Goal: Task Accomplishment & Management: Use online tool/utility

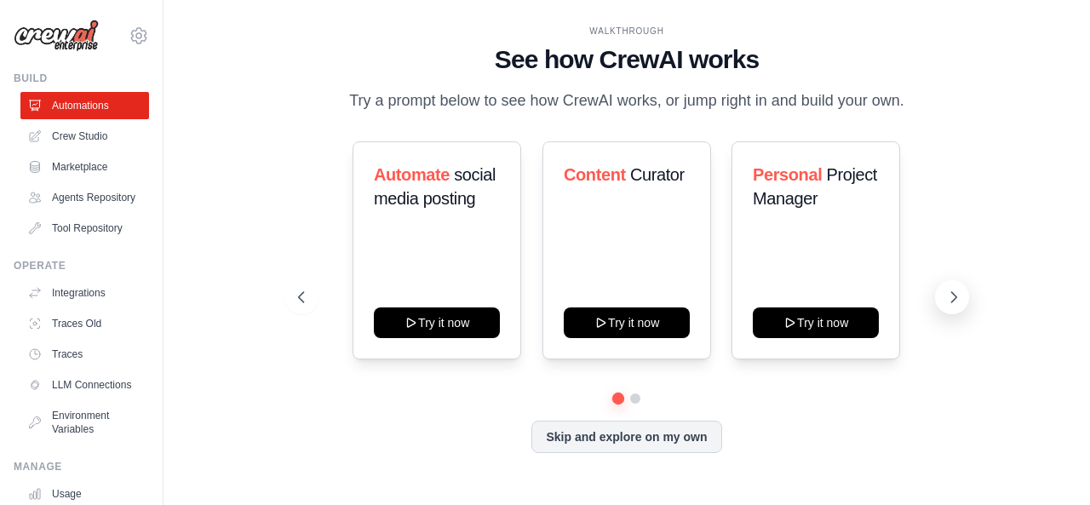
click at [952, 302] on icon at bounding box center [953, 297] width 5 height 10
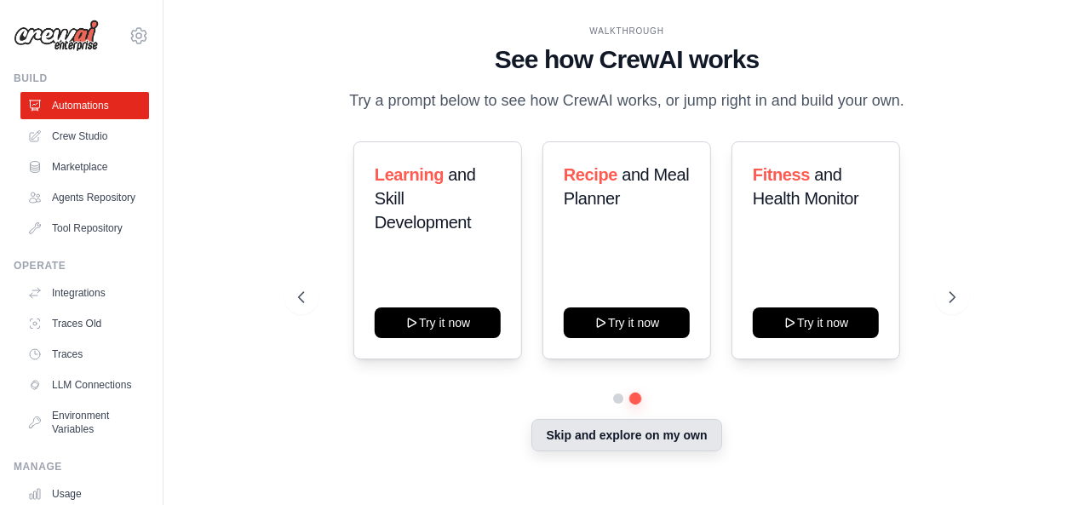
click at [645, 450] on button "Skip and explore on my own" at bounding box center [626, 435] width 190 height 32
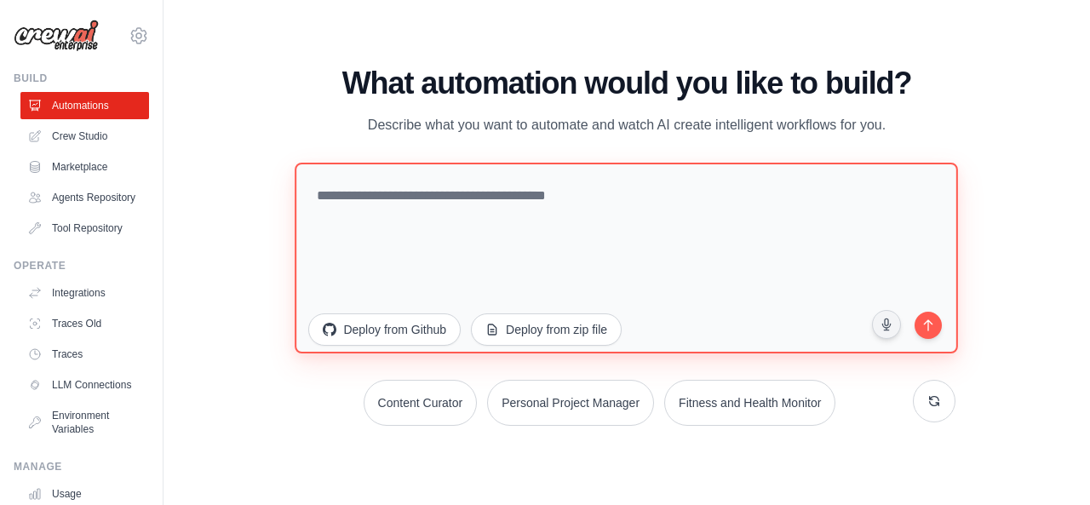
click at [376, 198] on textarea at bounding box center [626, 257] width 663 height 191
paste textarea "**********"
type textarea "**********"
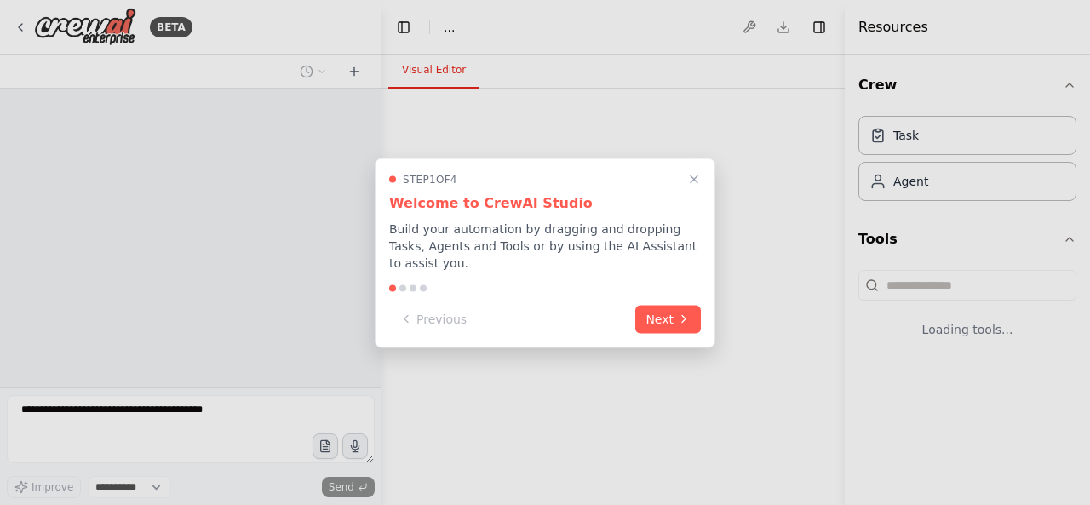
select select "****"
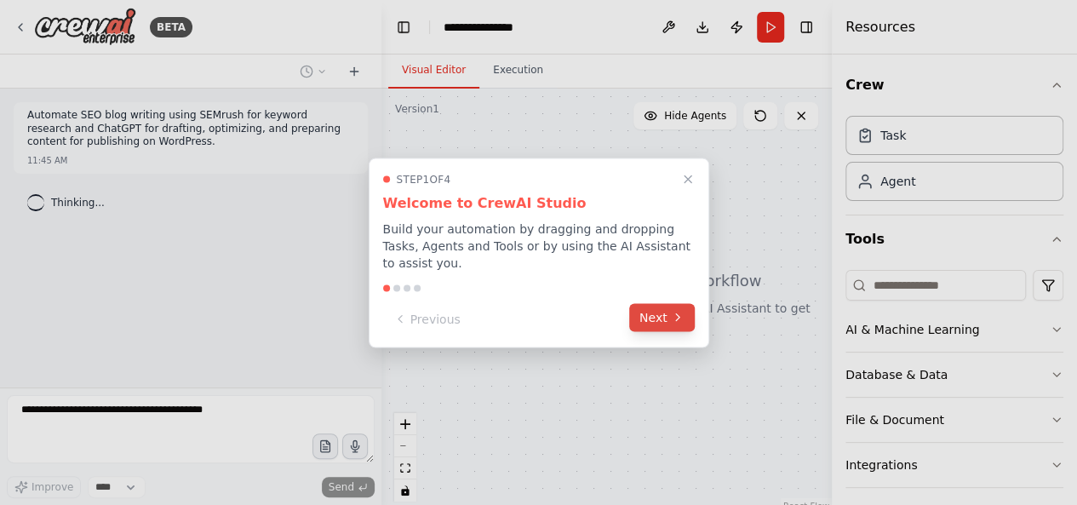
click at [676, 311] on icon at bounding box center [678, 318] width 14 height 14
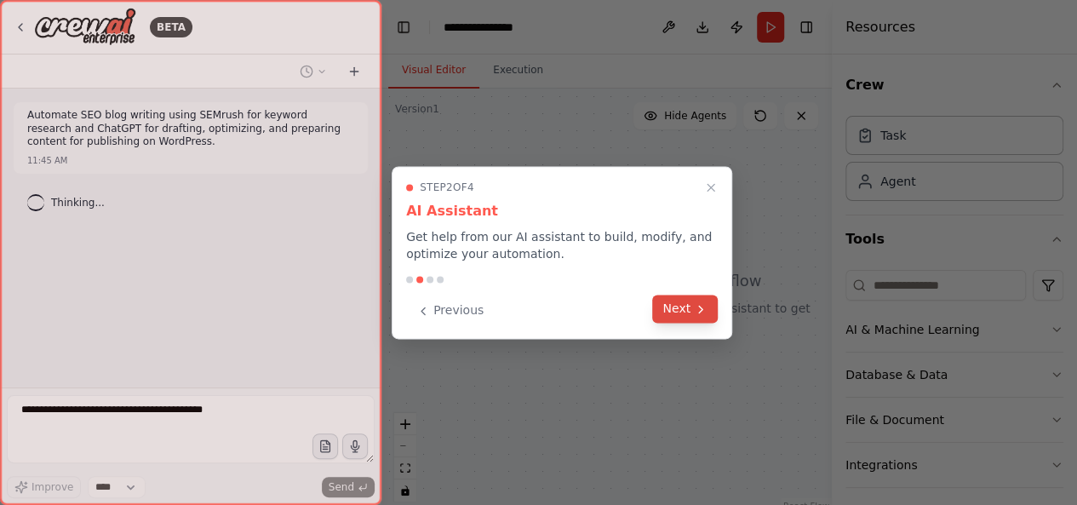
click at [667, 309] on button "Next" at bounding box center [685, 309] width 66 height 28
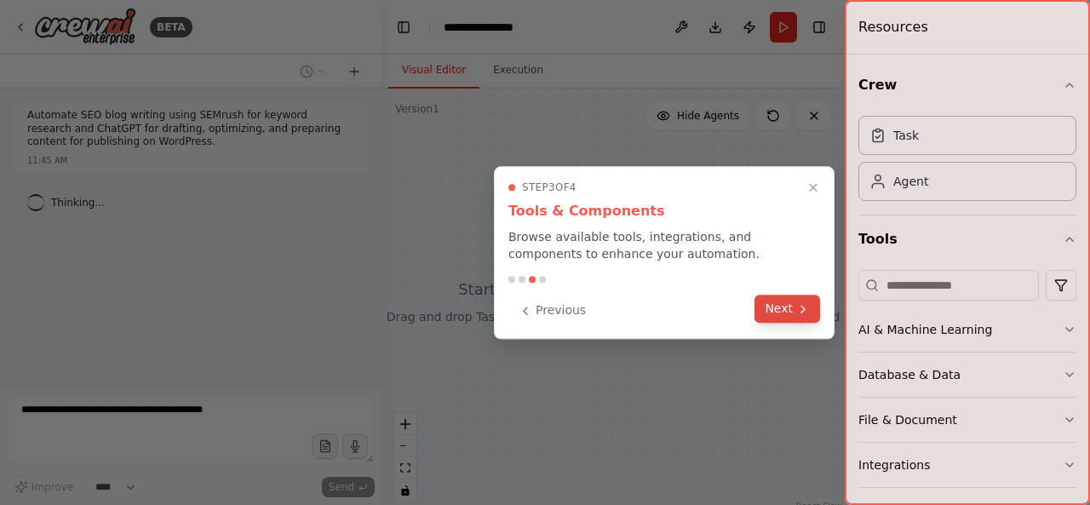
click at [797, 312] on icon at bounding box center [803, 309] width 14 height 14
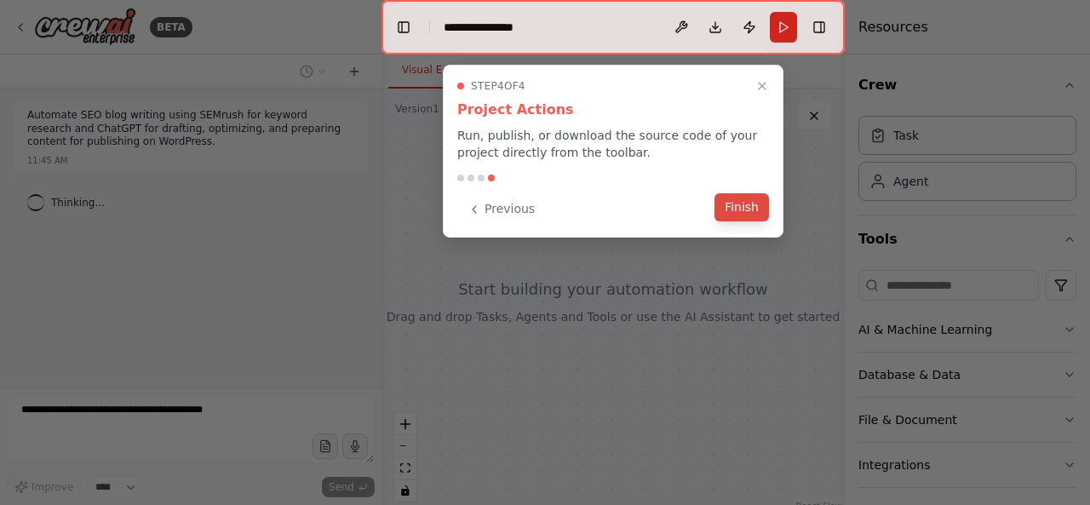
click at [753, 210] on button "Finish" at bounding box center [741, 207] width 54 height 28
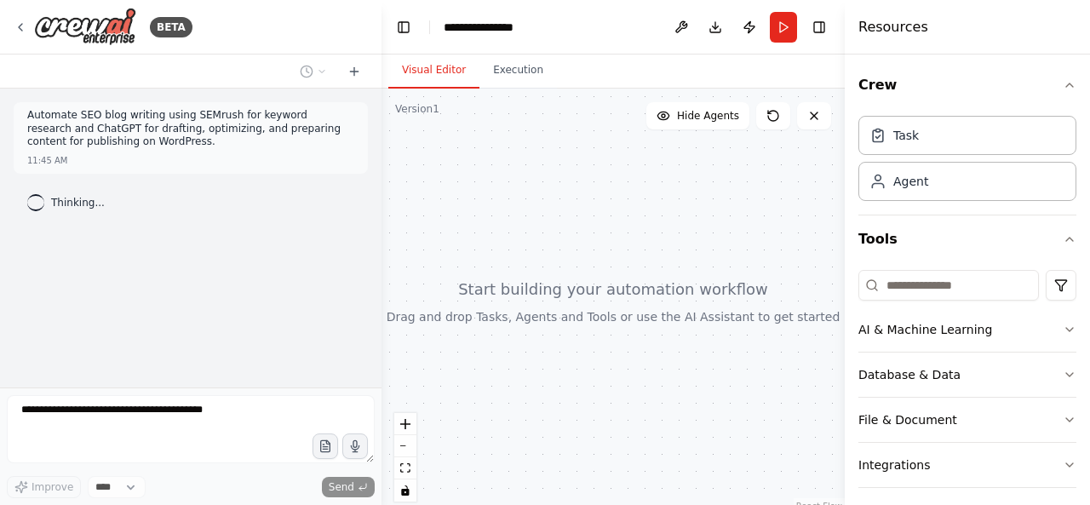
click at [720, 295] on div at bounding box center [612, 302] width 463 height 426
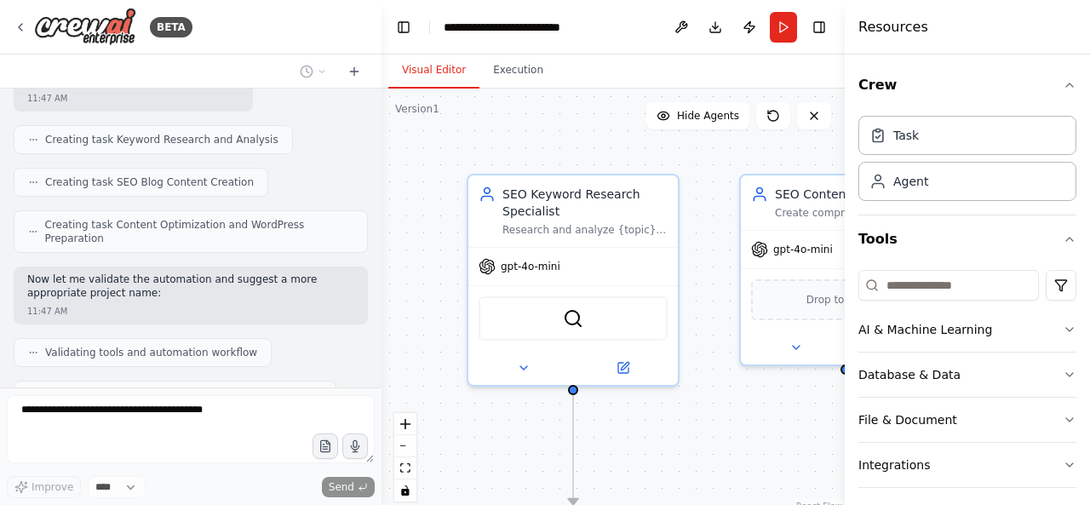
scroll to position [1183, 0]
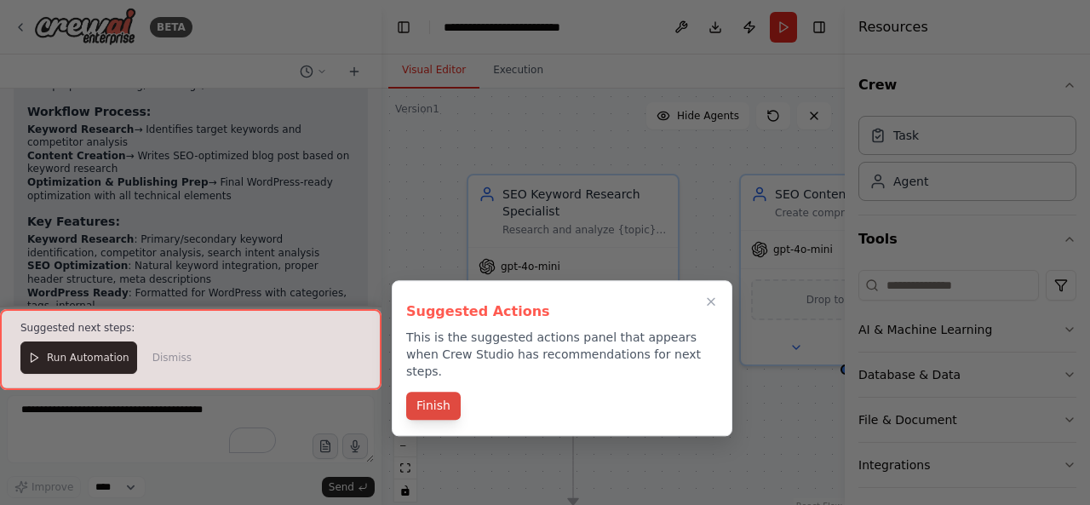
click at [433, 394] on button "Finish" at bounding box center [433, 406] width 54 height 28
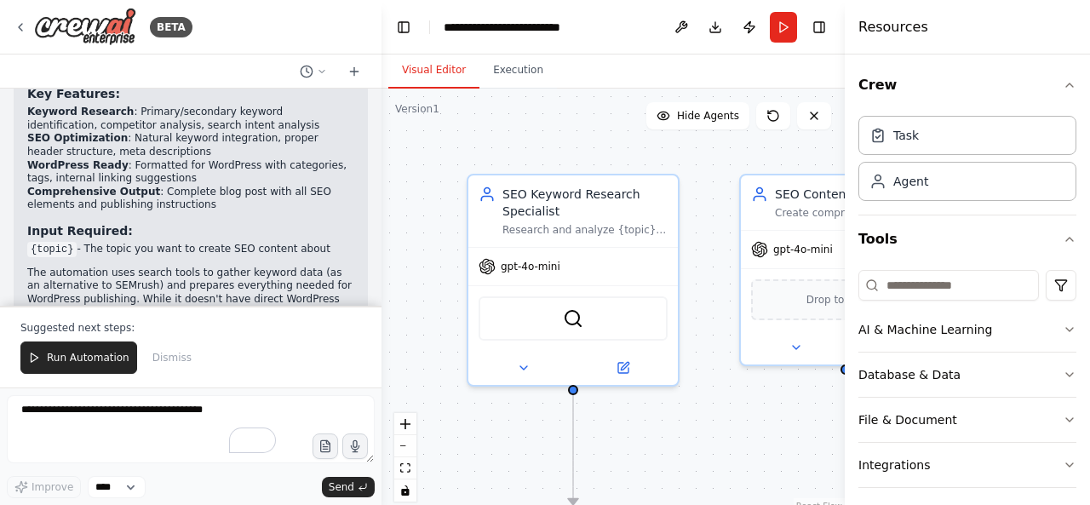
scroll to position [1860, 0]
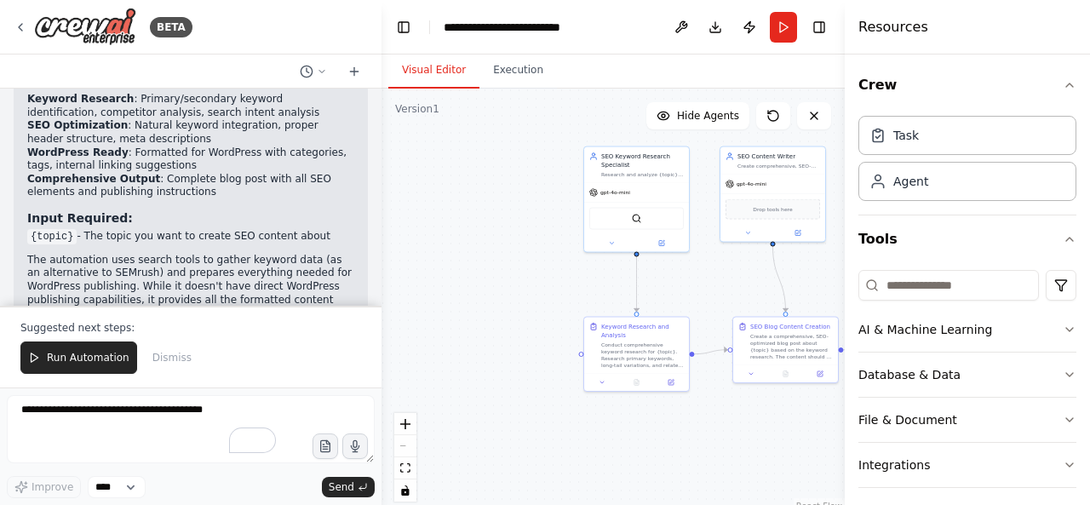
drag, startPoint x: 463, startPoint y: 234, endPoint x: 461, endPoint y: 101, distance: 132.8
click at [461, 101] on div ".deletable-edge-delete-btn { width: 20px; height: 20px; border: 0px solid #ffff…" at bounding box center [612, 302] width 463 height 426
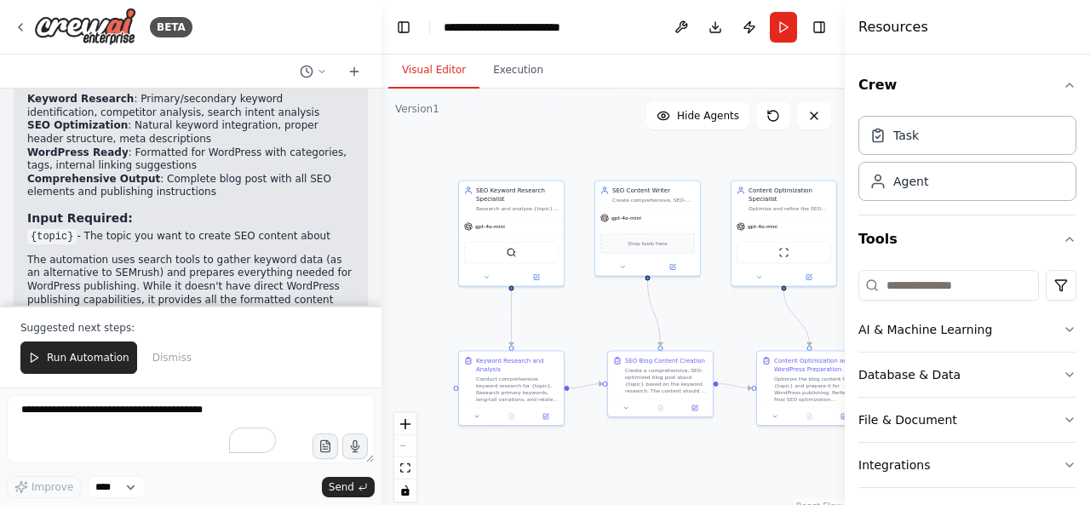
drag, startPoint x: 533, startPoint y: 270, endPoint x: 408, endPoint y: 304, distance: 129.7
click at [408, 304] on div ".deletable-edge-delete-btn { width: 20px; height: 20px; border: 0px solid #ffff…" at bounding box center [612, 302] width 463 height 426
click at [670, 192] on div "SEO Content Writer" at bounding box center [653, 189] width 83 height 9
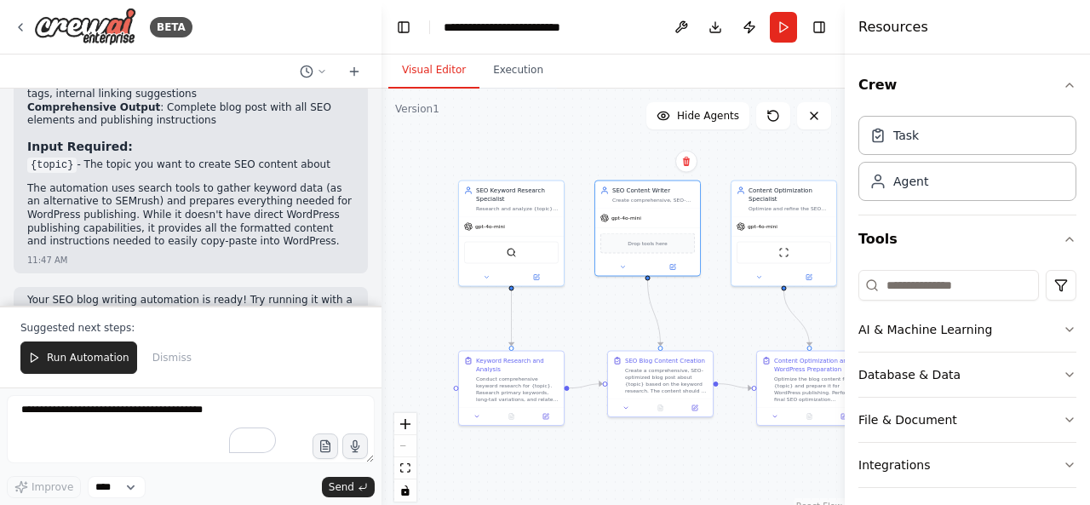
scroll to position [1945, 0]
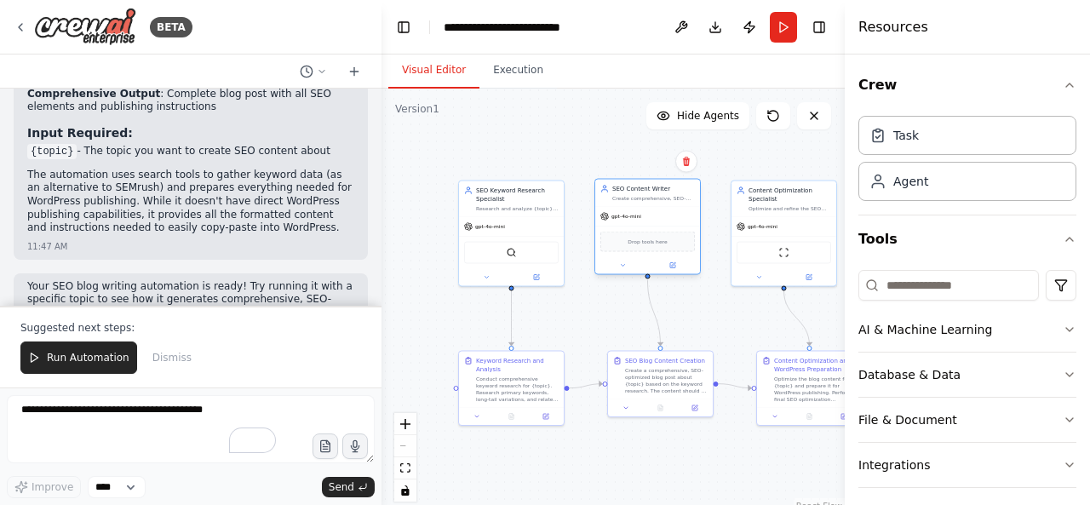
click at [652, 244] on span "Drop tools here" at bounding box center [646, 242] width 39 height 9
click at [81, 360] on span "Run Automation" at bounding box center [88, 358] width 83 height 14
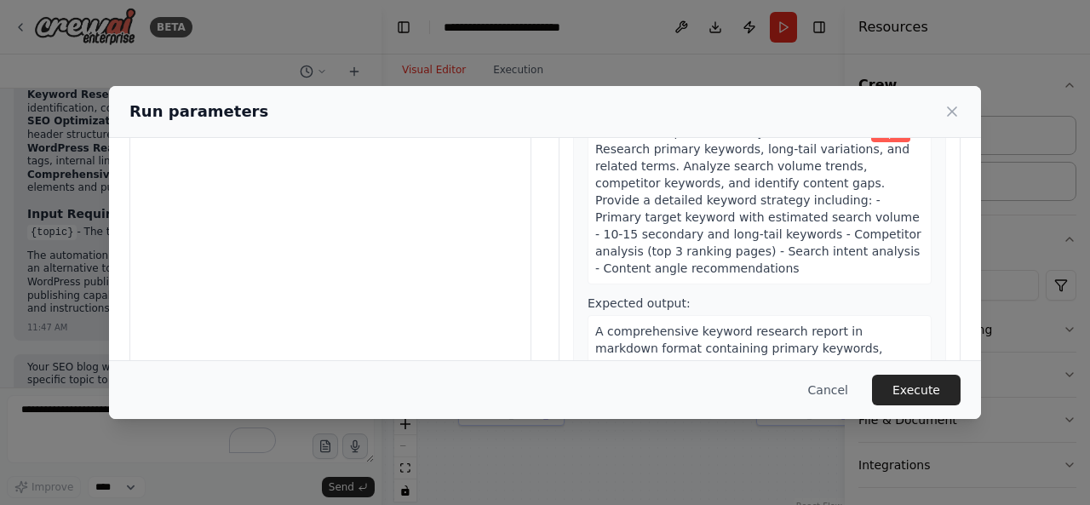
scroll to position [0, 0]
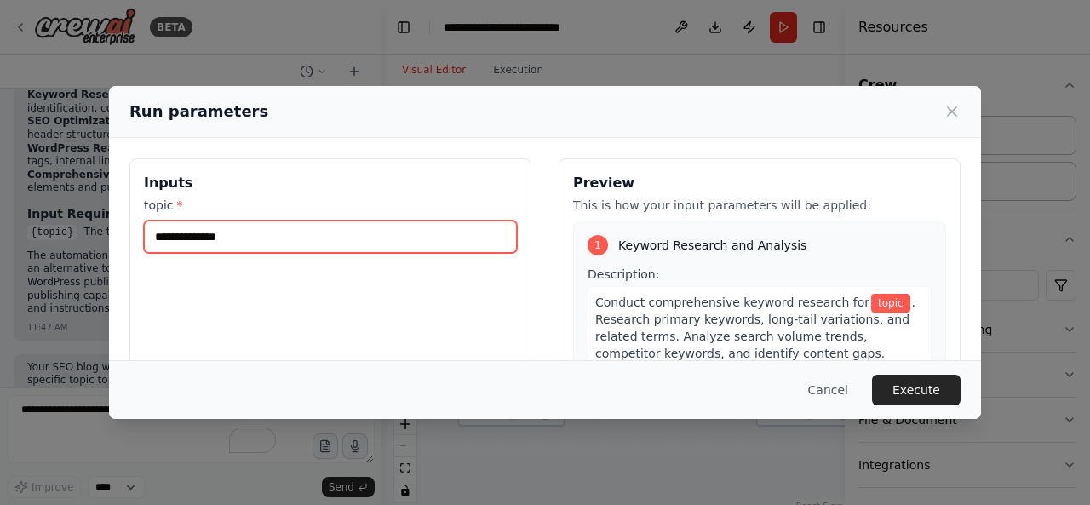
click at [209, 241] on input "topic *" at bounding box center [330, 237] width 373 height 32
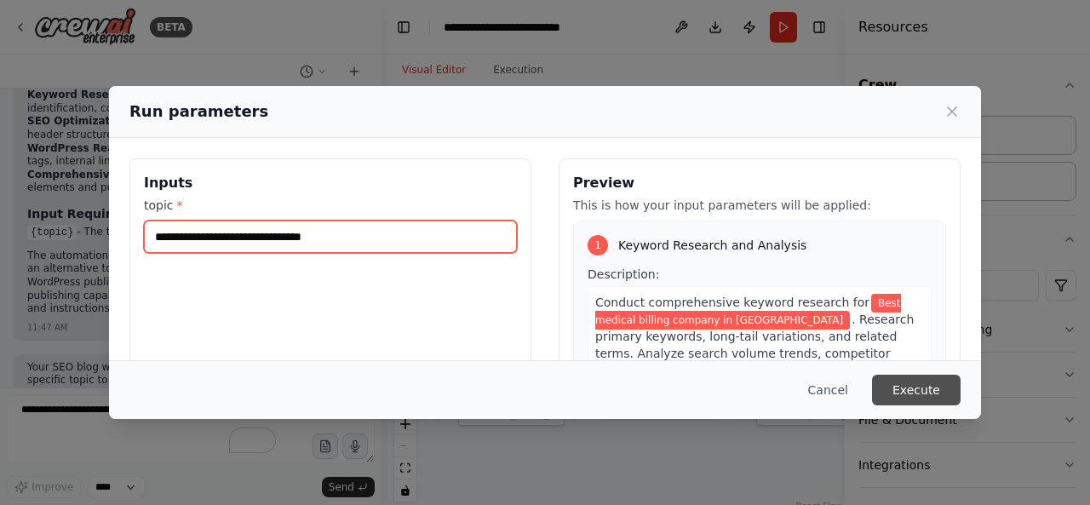
type input "**********"
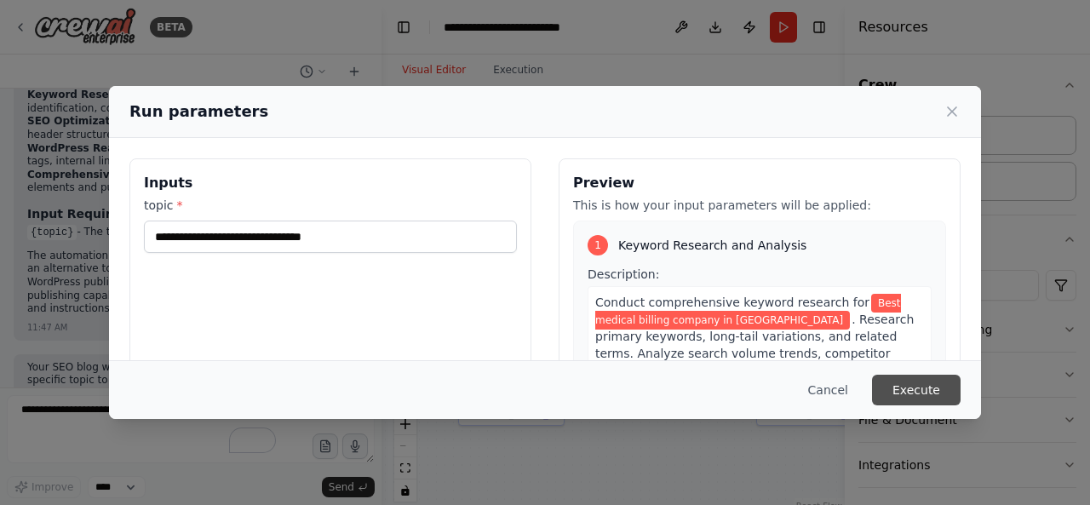
click at [935, 395] on button "Execute" at bounding box center [916, 390] width 89 height 31
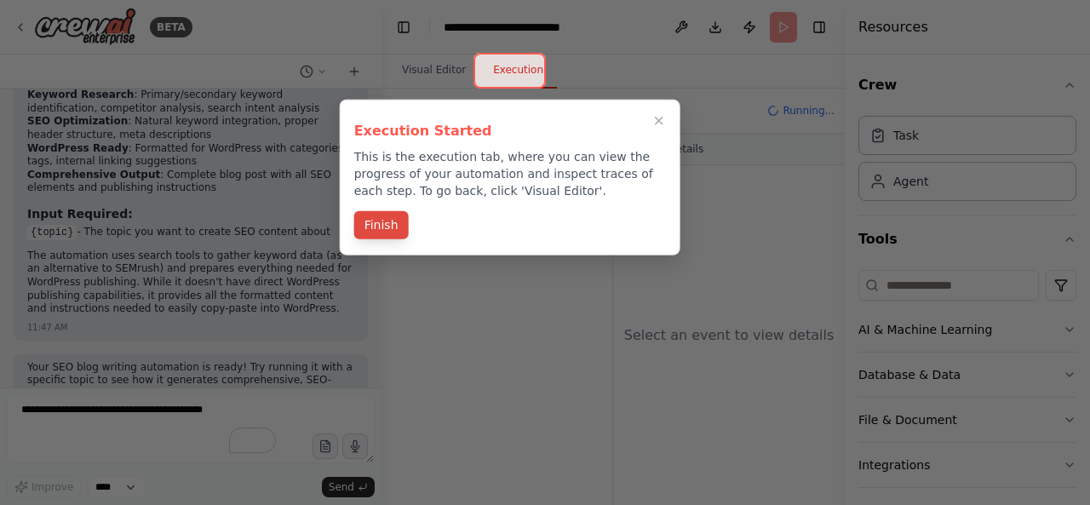
click at [392, 224] on button "Finish" at bounding box center [381, 225] width 54 height 28
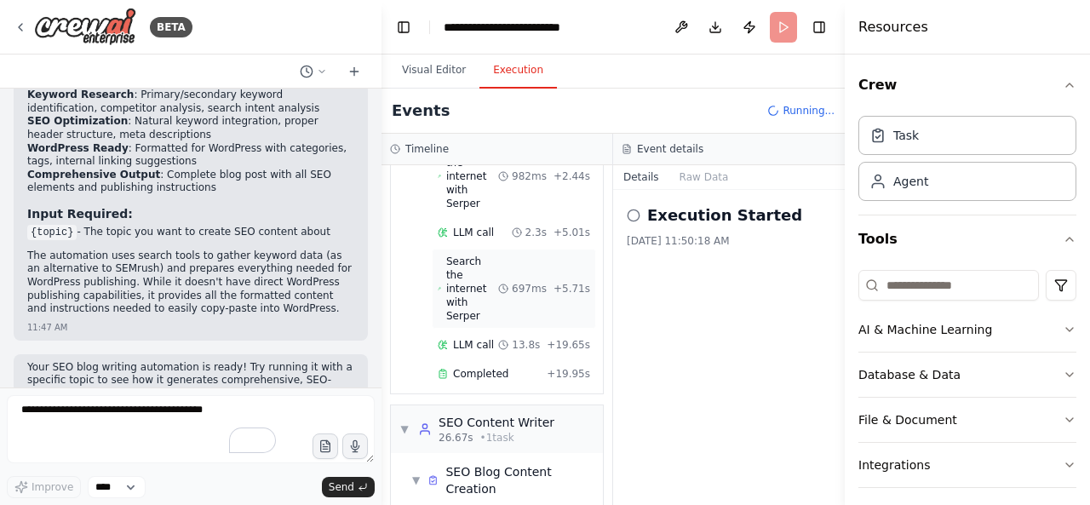
scroll to position [247, 0]
click at [415, 473] on span "▼" at bounding box center [415, 480] width 9 height 14
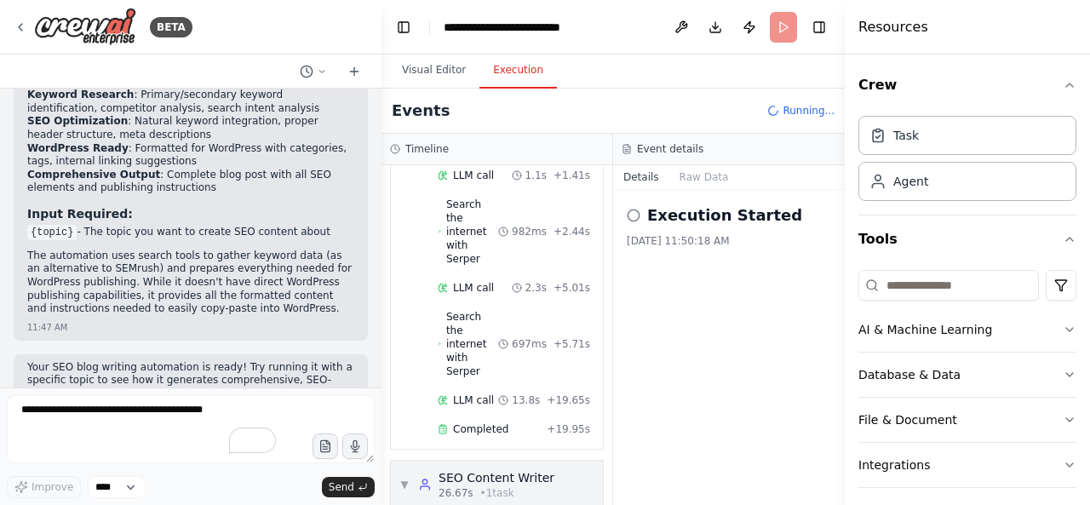
click at [415, 469] on div "▼ SEO Content Writer 26.67s • 1 task" at bounding box center [476, 484] width 155 height 31
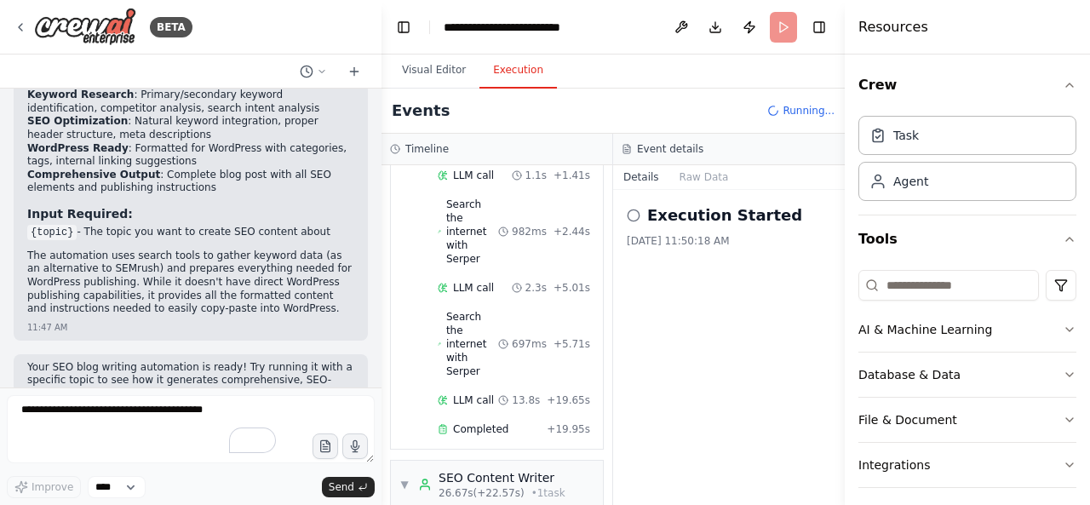
scroll to position [247, 0]
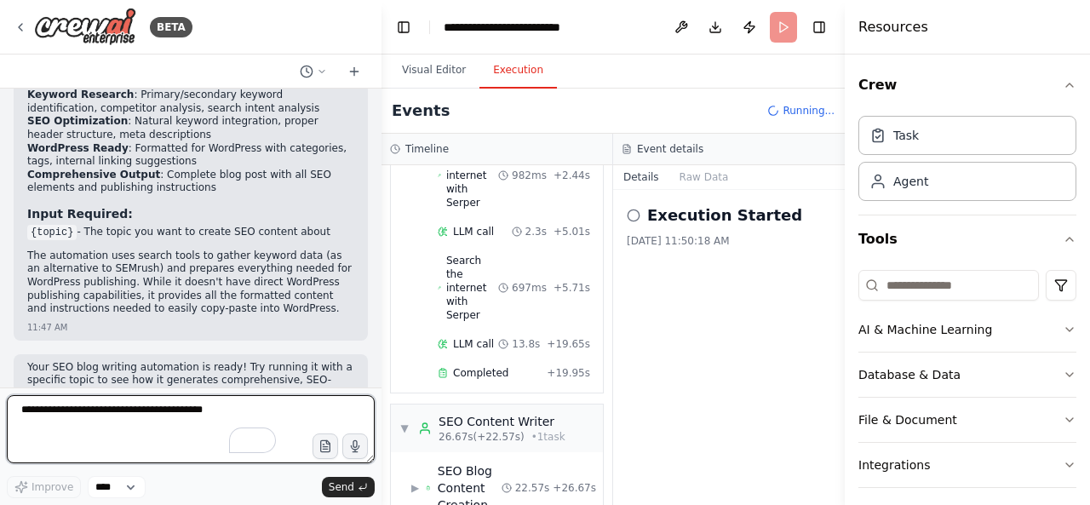
click at [68, 418] on textarea "To enrich screen reader interactions, please activate Accessibility in Grammarl…" at bounding box center [191, 429] width 368 height 68
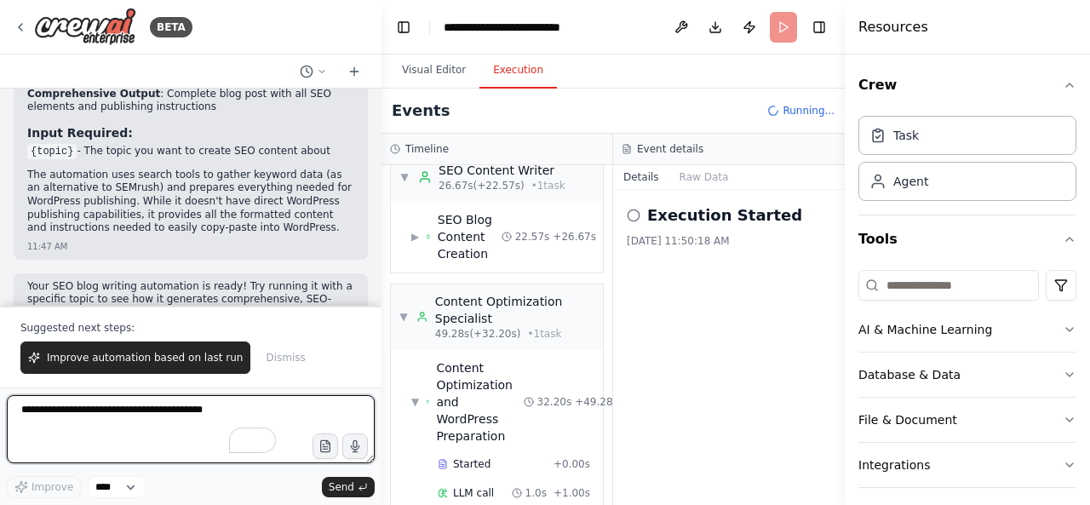
scroll to position [502, 0]
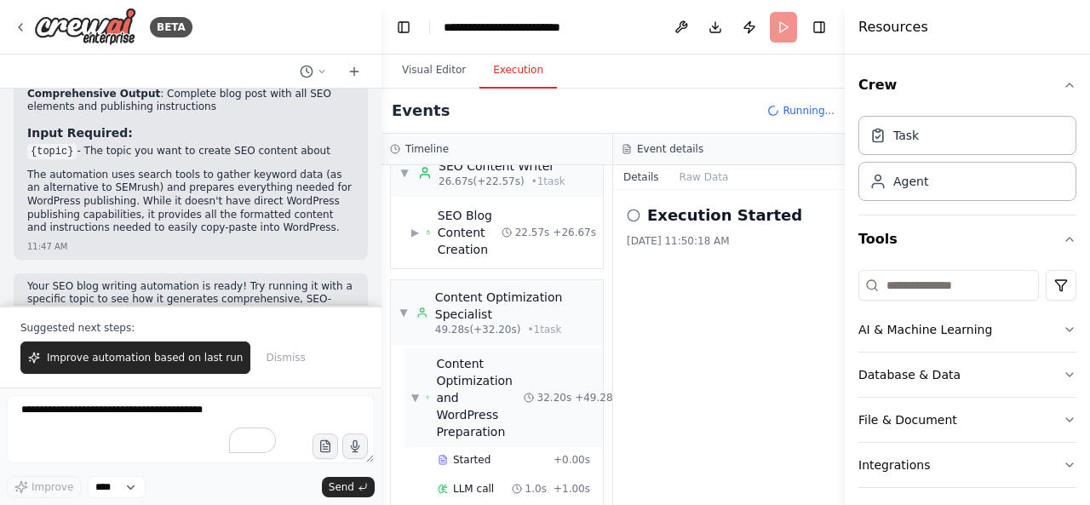
click at [417, 391] on span "▼" at bounding box center [415, 398] width 8 height 14
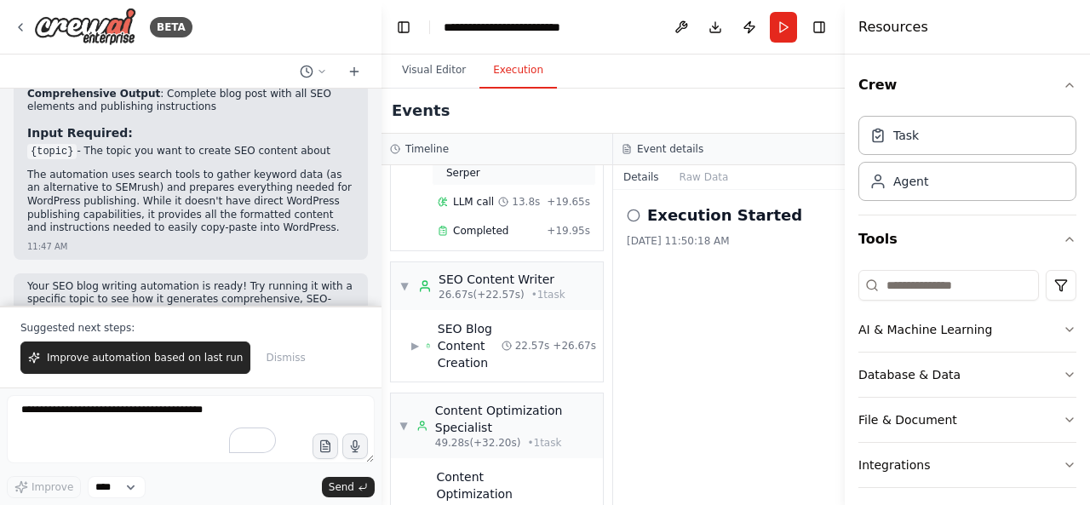
scroll to position [219, 0]
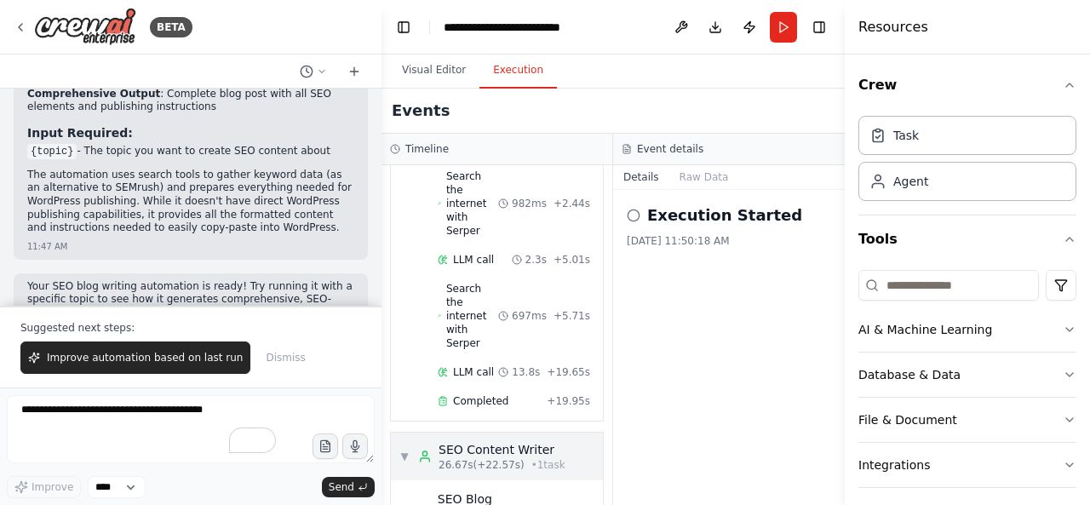
click at [412, 441] on div "▼ SEO Content Writer 26.67s (+22.57s) • 1 task" at bounding box center [482, 456] width 166 height 31
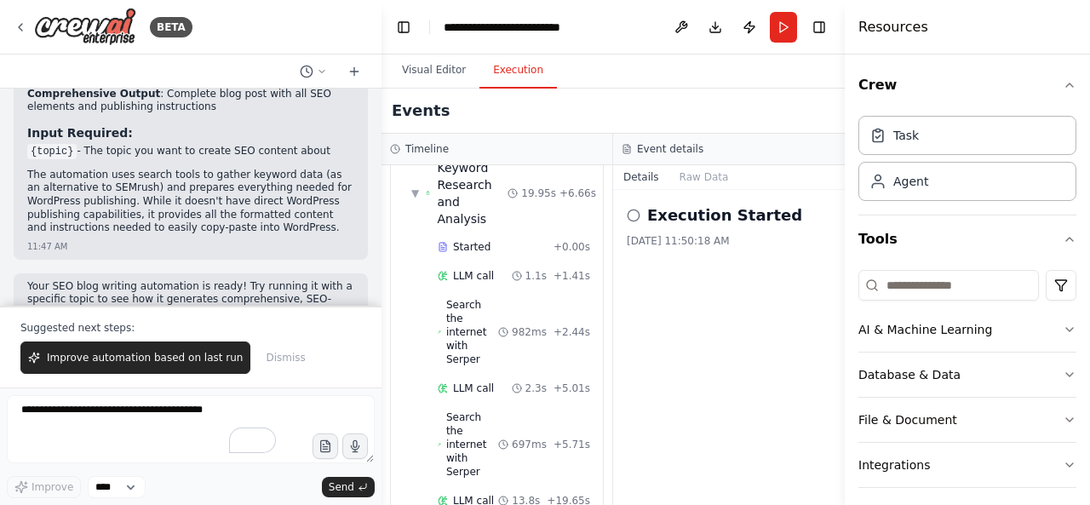
scroll to position [49, 0]
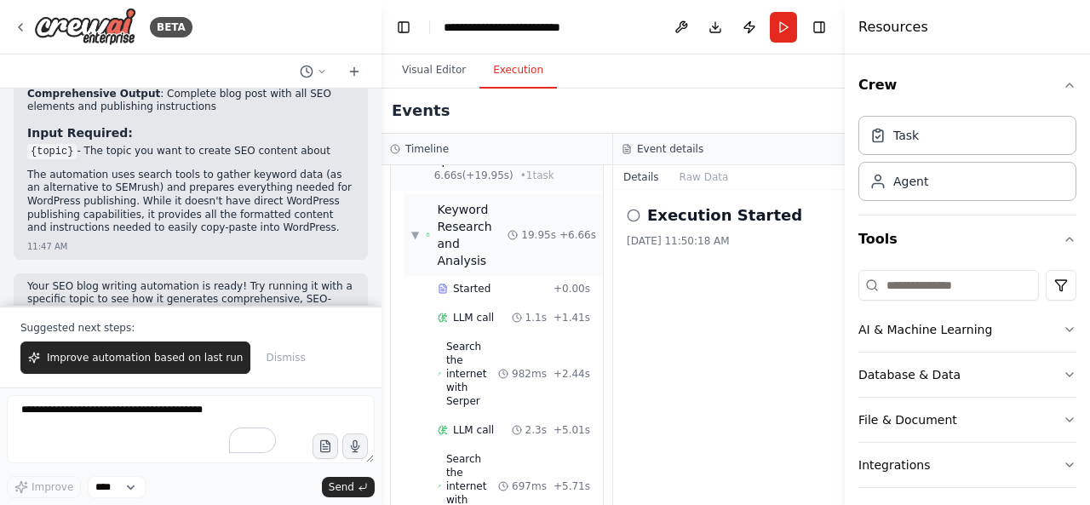
click at [412, 228] on span "▼" at bounding box center [415, 235] width 8 height 14
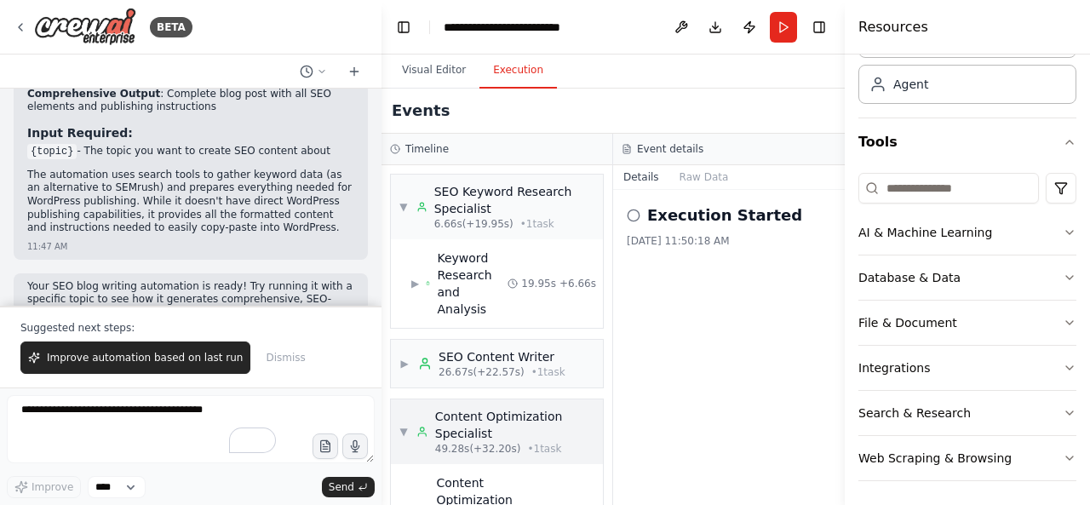
scroll to position [65, 0]
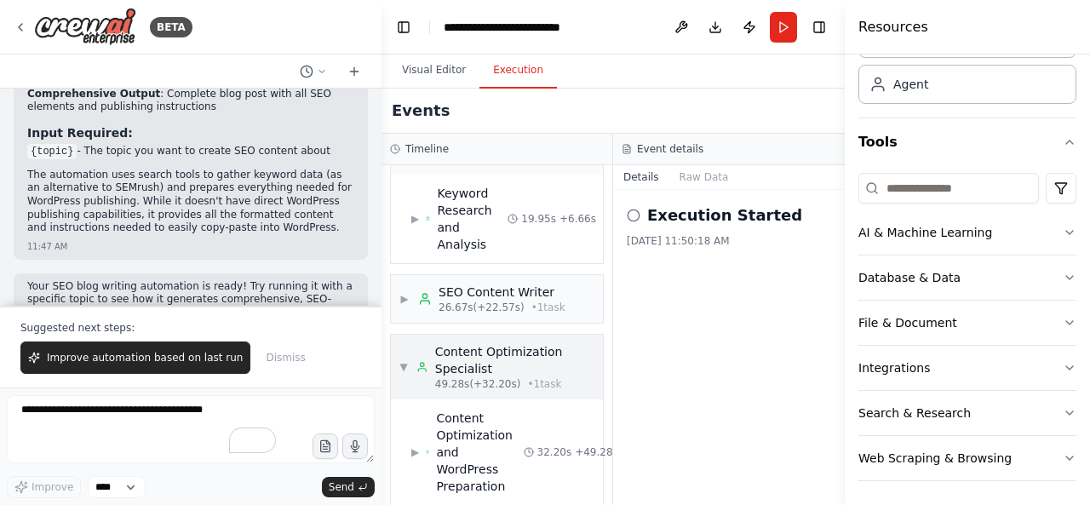
click at [406, 360] on span "▼" at bounding box center [403, 367] width 9 height 14
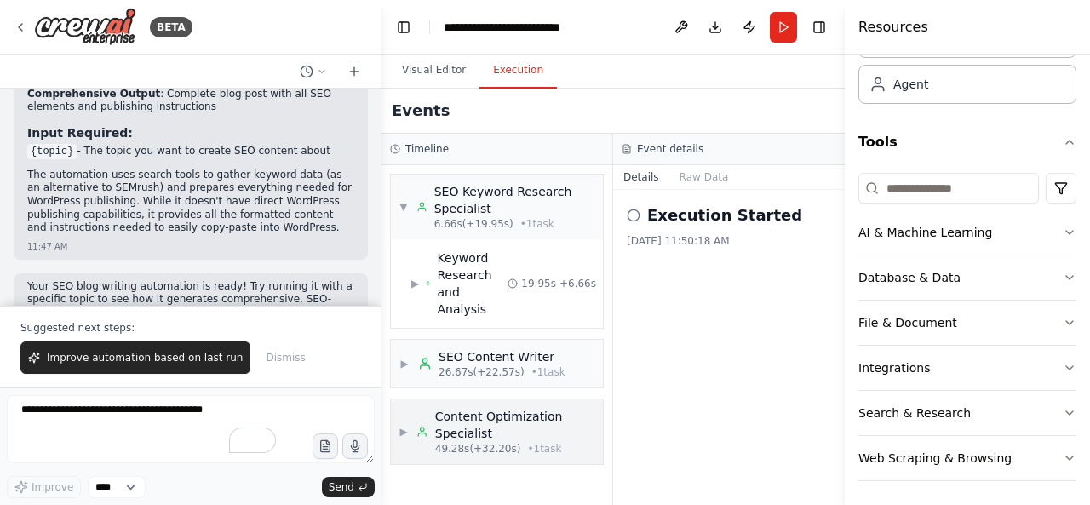
scroll to position [0, 0]
click at [400, 206] on span "▼" at bounding box center [403, 207] width 9 height 14
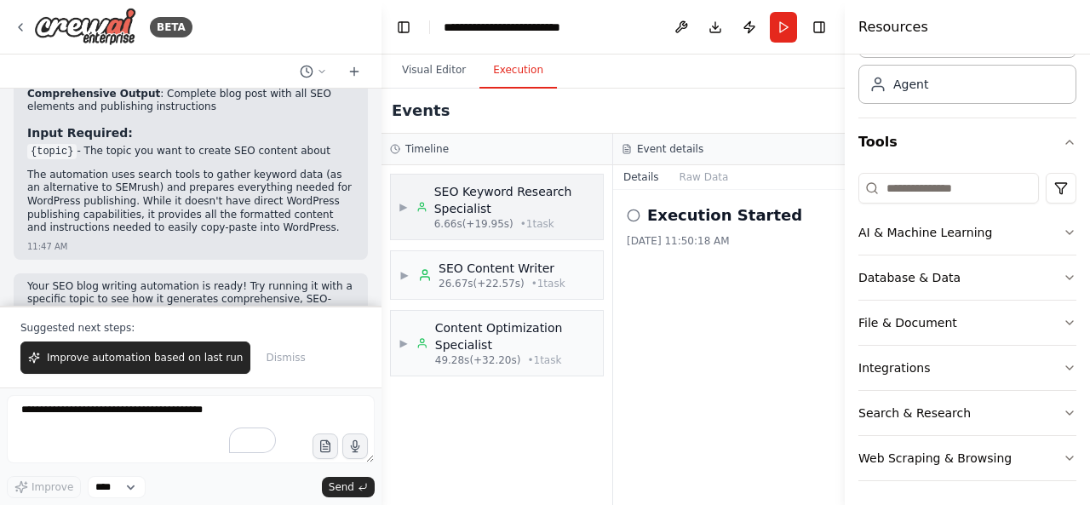
click at [409, 187] on div "▶ SEO Keyword Research Specialist 6.66s (+19.95s) • 1 task" at bounding box center [496, 207] width 195 height 48
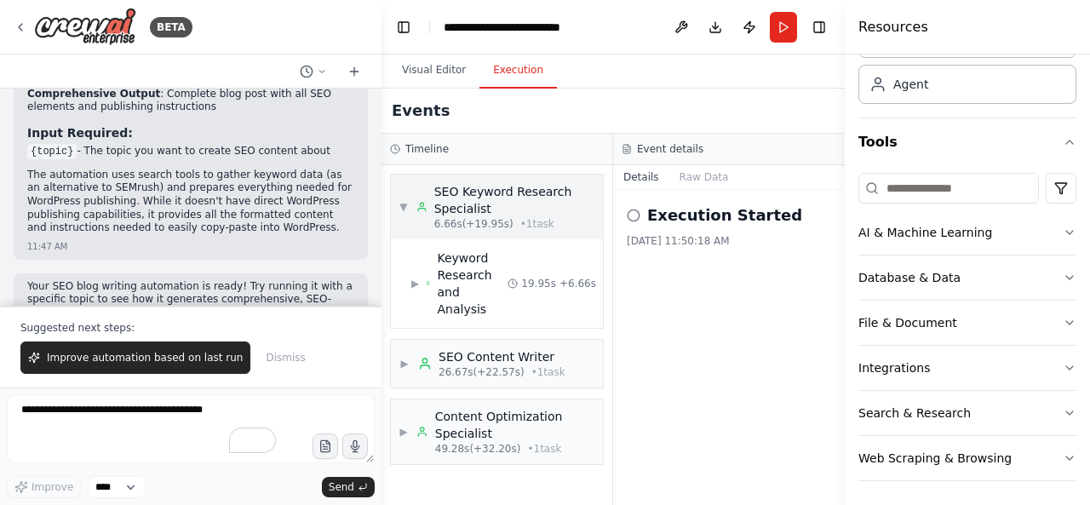
click at [409, 191] on div "▼ SEO Keyword Research Specialist 6.66s (+19.95s) • 1 task" at bounding box center [496, 207] width 195 height 48
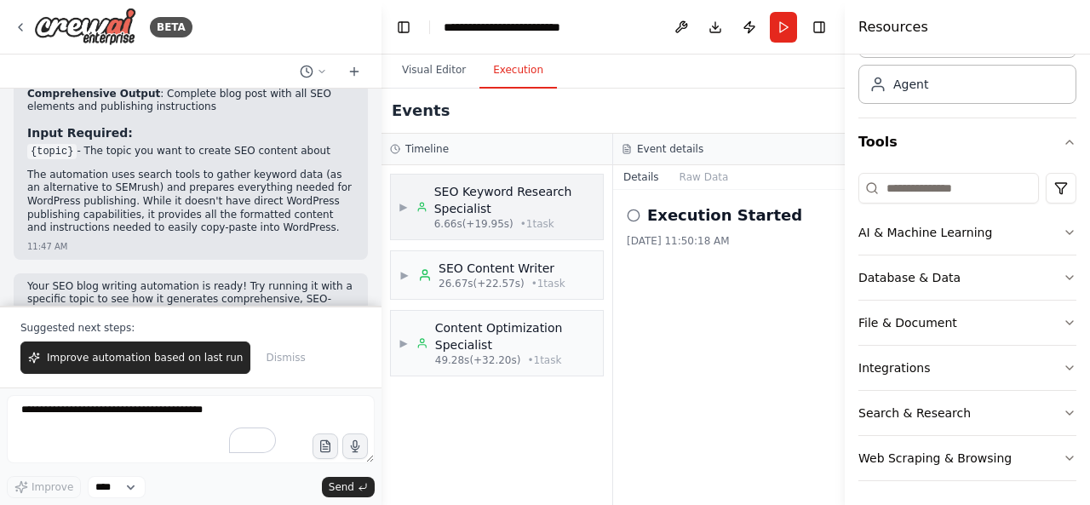
click at [409, 191] on div "▶ SEO Keyword Research Specialist 6.66s (+19.95s) • 1 task" at bounding box center [496, 207] width 195 height 48
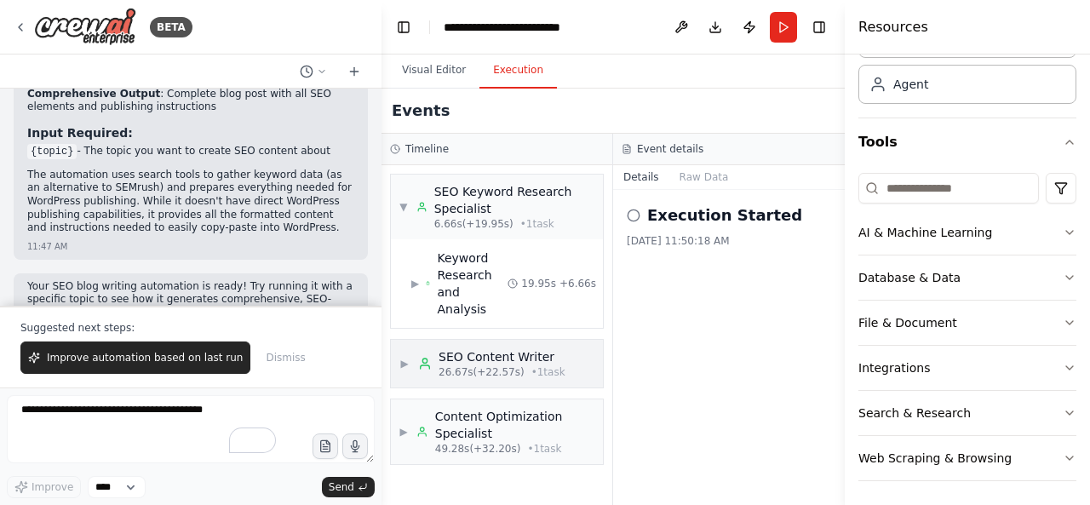
click at [415, 340] on div "▶ SEO Content Writer 26.67s (+22.57s) • 1 task" at bounding box center [497, 364] width 212 height 48
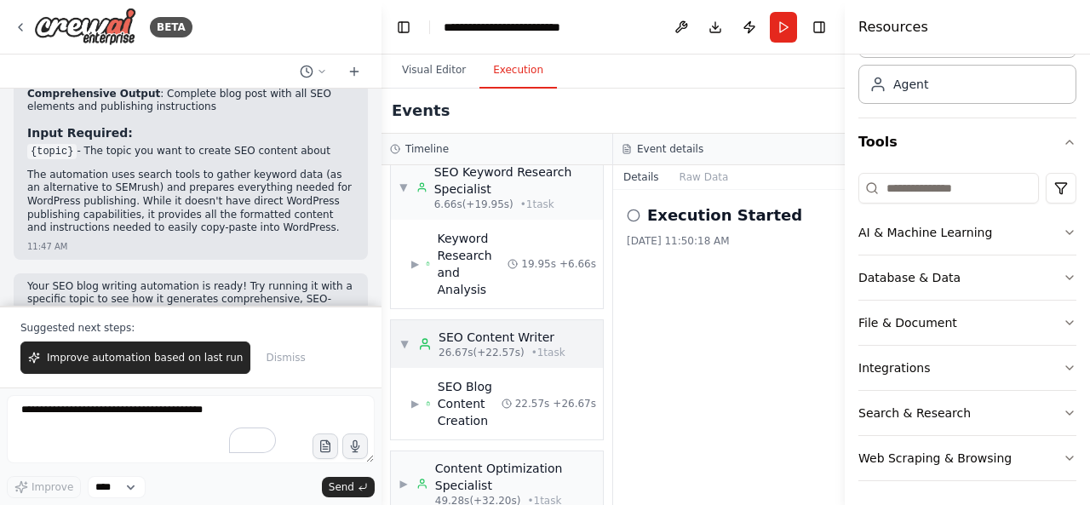
scroll to position [31, 0]
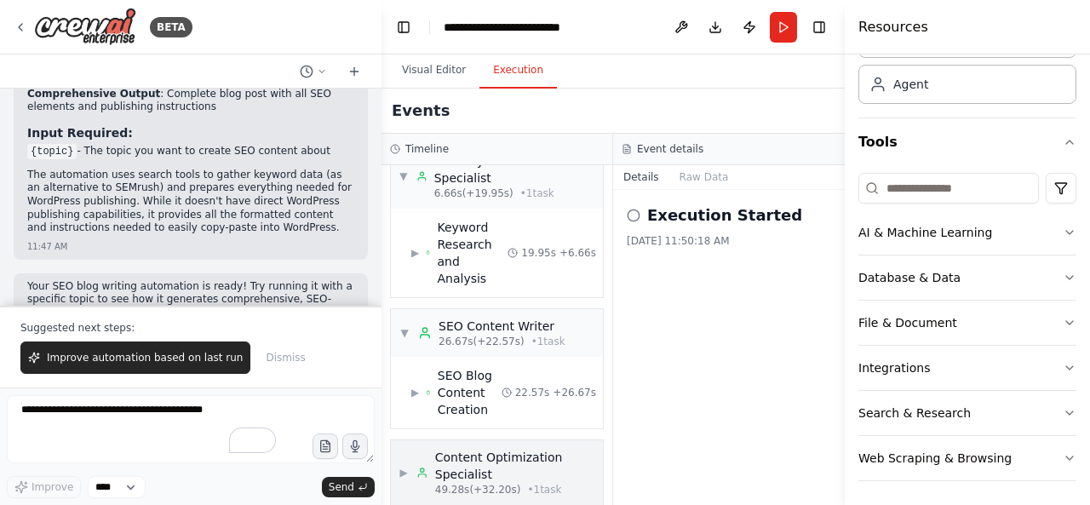
click at [411, 449] on div "▶ Content Optimization Specialist 49.28s (+32.20s) • 1 task" at bounding box center [496, 473] width 195 height 48
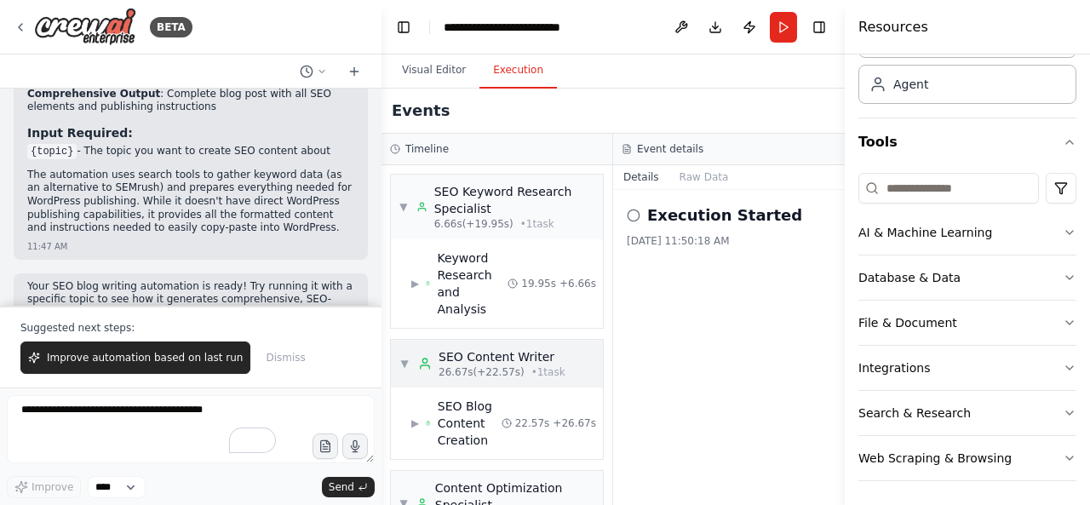
scroll to position [85, 0]
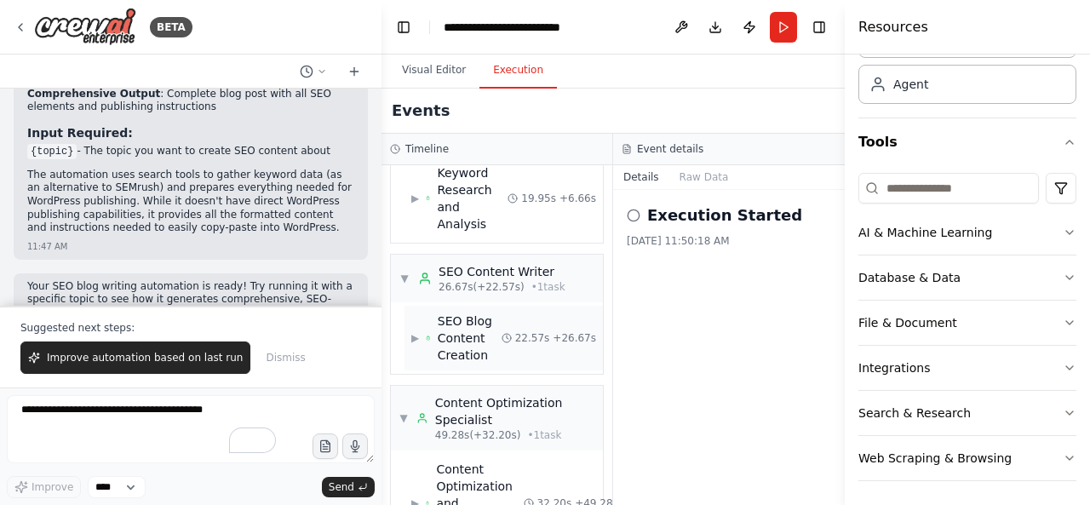
click at [419, 331] on span "▶" at bounding box center [415, 338] width 8 height 14
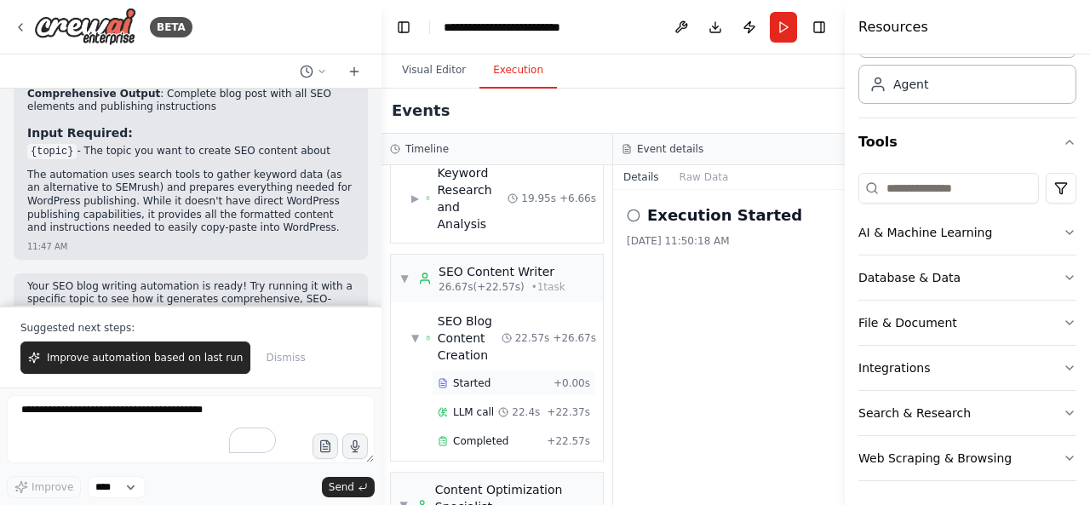
click at [473, 376] on span "Started" at bounding box center [471, 383] width 37 height 14
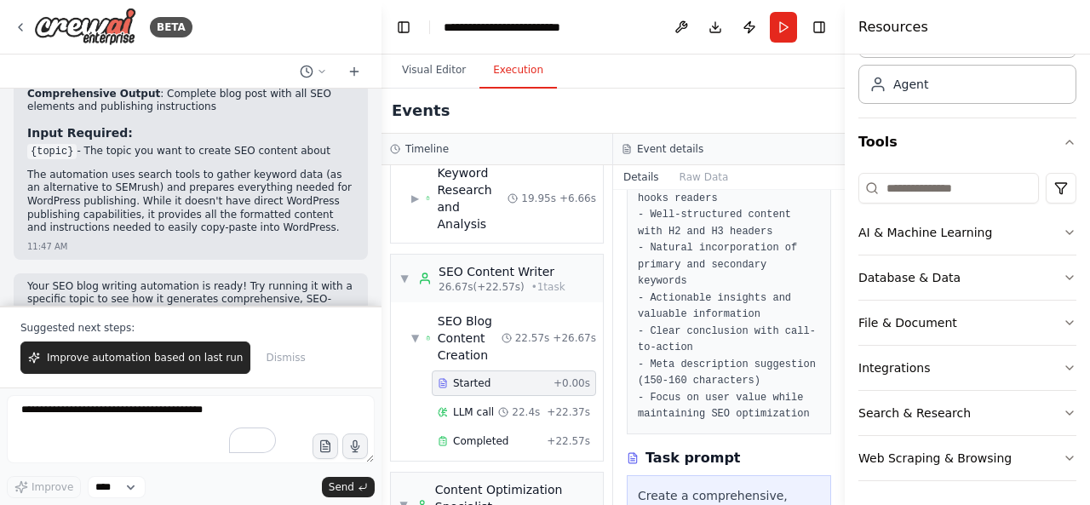
scroll to position [341, 0]
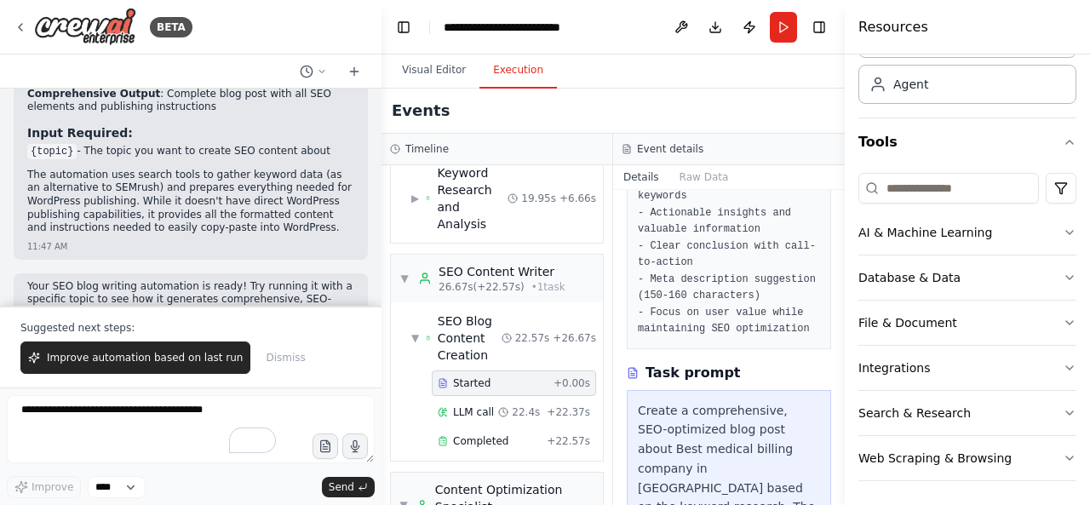
click at [722, 307] on pre "Create a comprehensive, SEO-optimized blog post about {topic} based on the keyw…" at bounding box center [729, 147] width 182 height 382
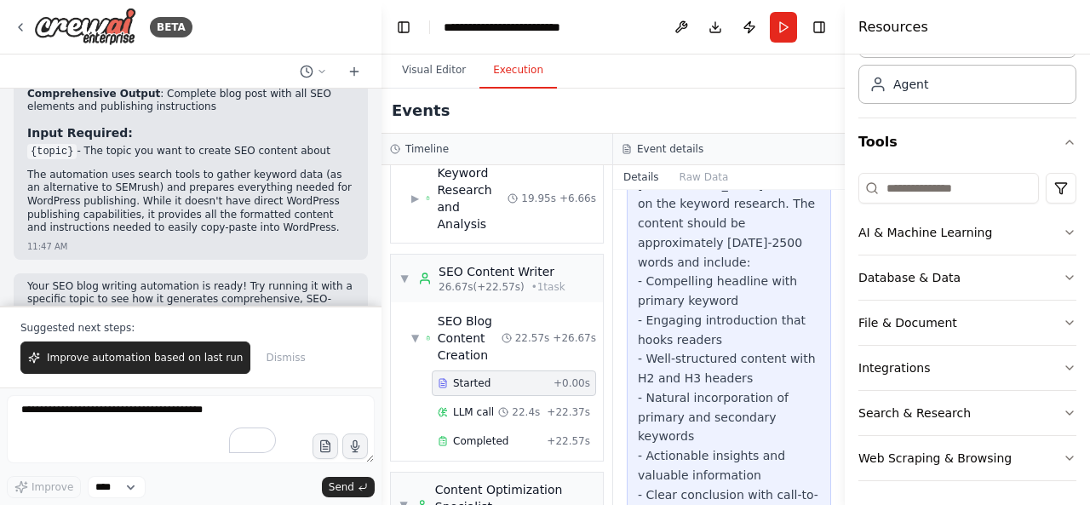
scroll to position [632, 0]
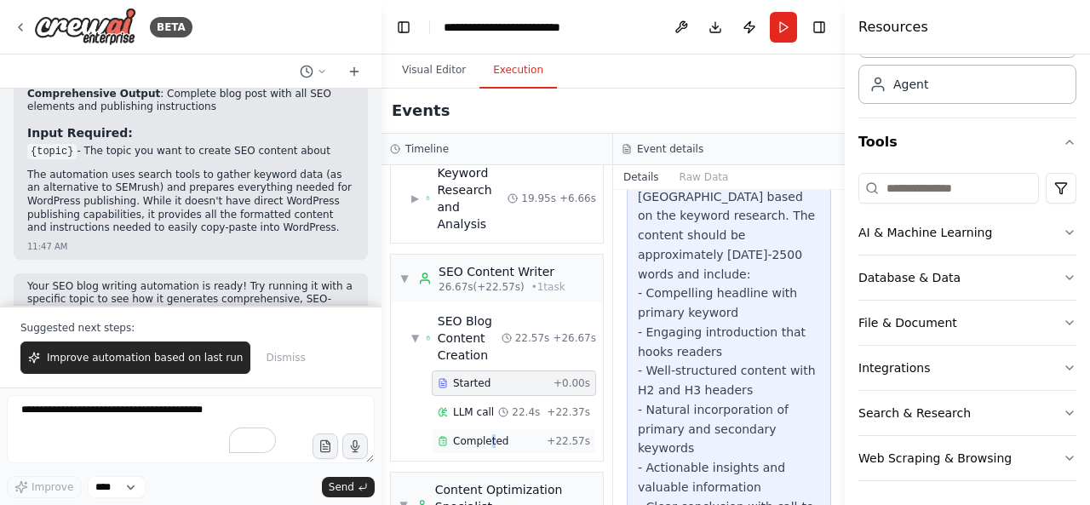
click at [488, 434] on span "Completed" at bounding box center [480, 441] width 55 height 14
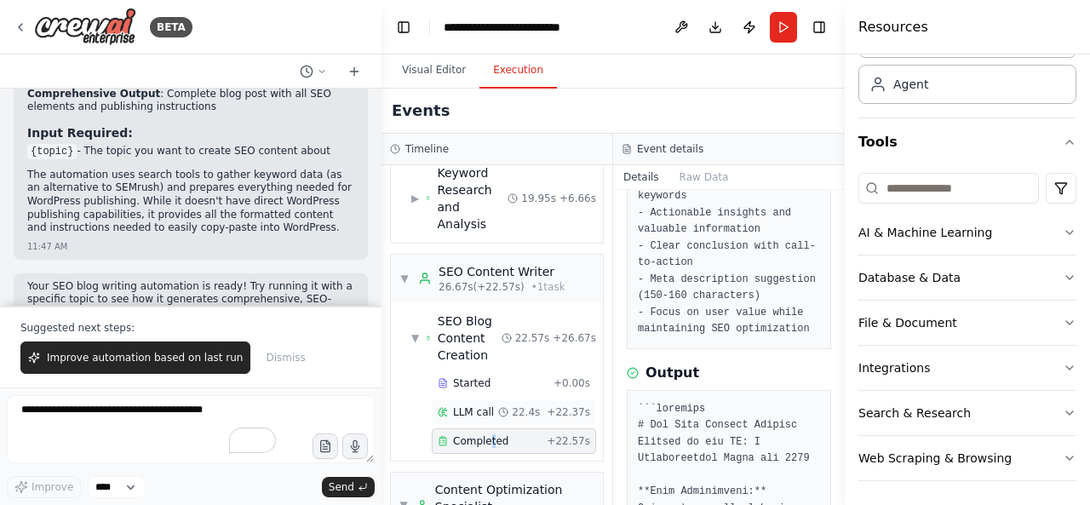
scroll to position [221, 0]
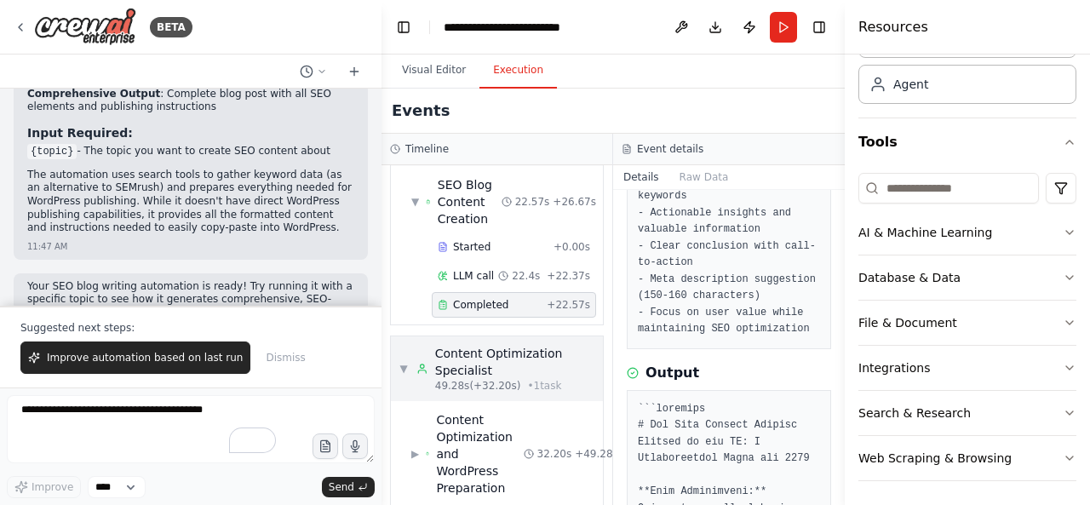
click at [409, 350] on div "▼ Content Optimization Specialist 49.28s (+32.20s) • 1 task" at bounding box center [496, 369] width 195 height 48
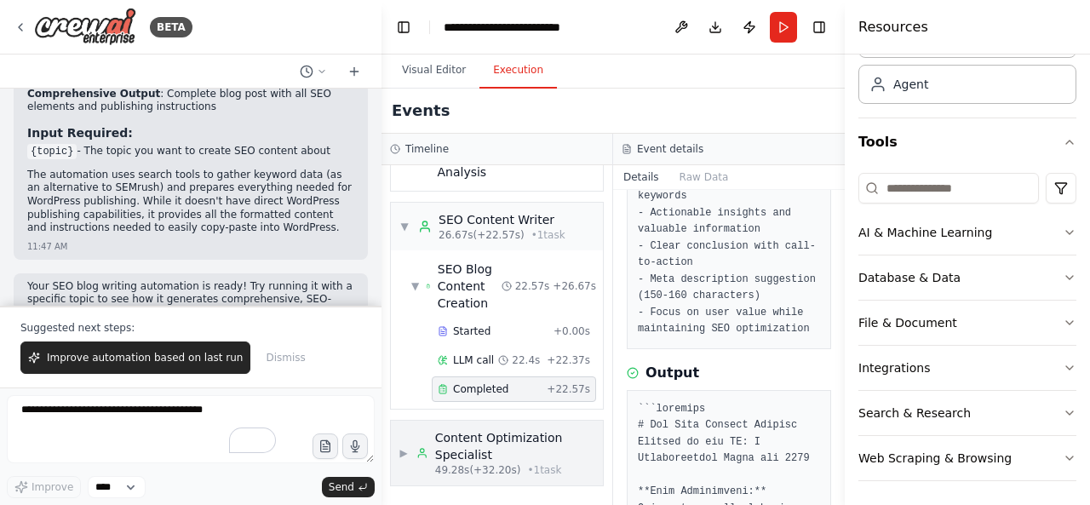
scroll to position [116, 0]
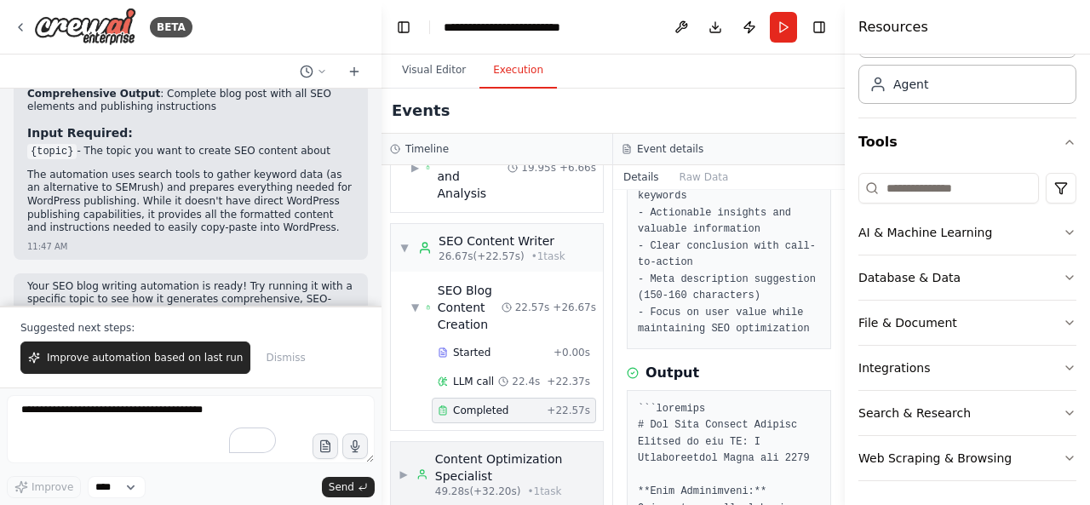
click at [408, 467] on span "▶" at bounding box center [403, 474] width 9 height 14
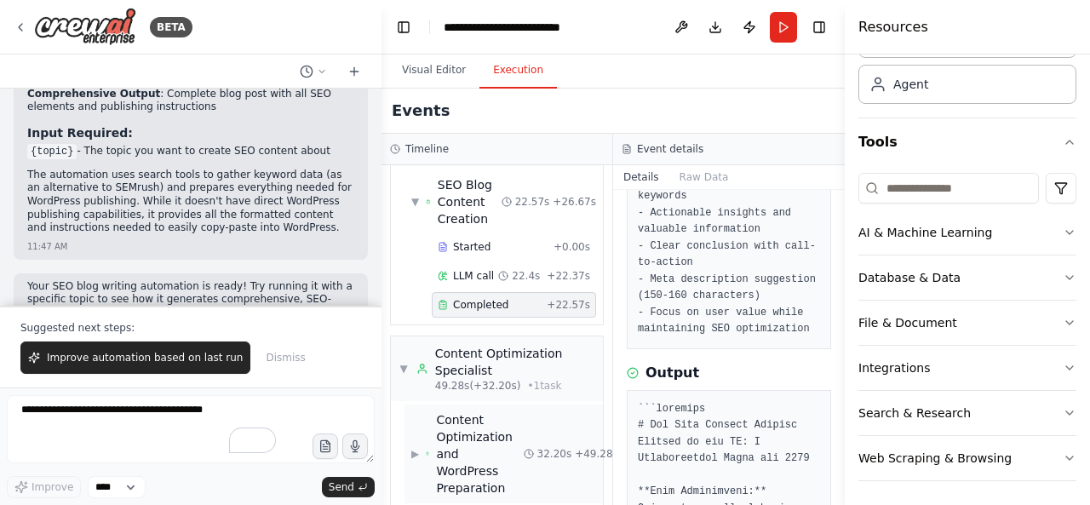
click at [478, 457] on div "Content Optimization and WordPress Preparation" at bounding box center [479, 453] width 87 height 85
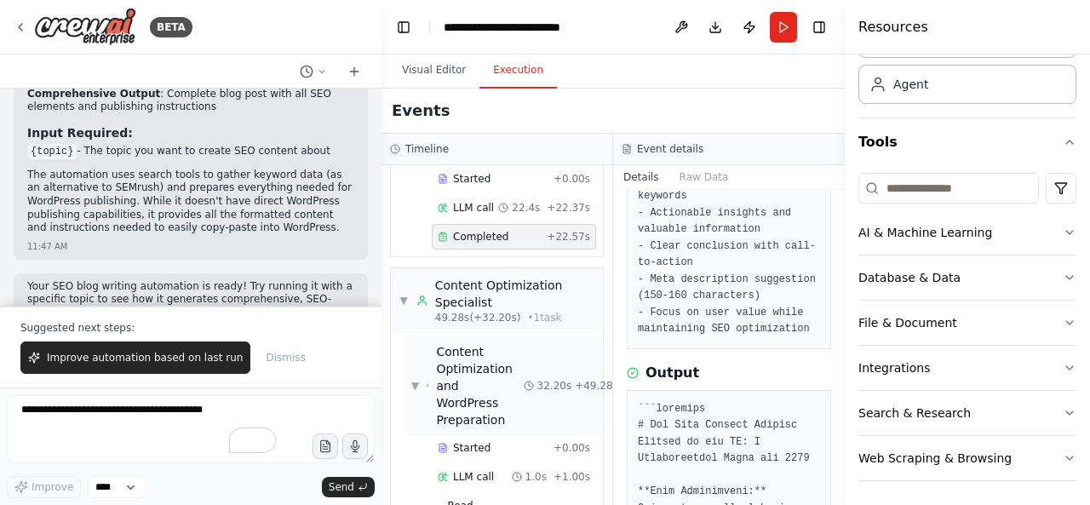
scroll to position [390, 0]
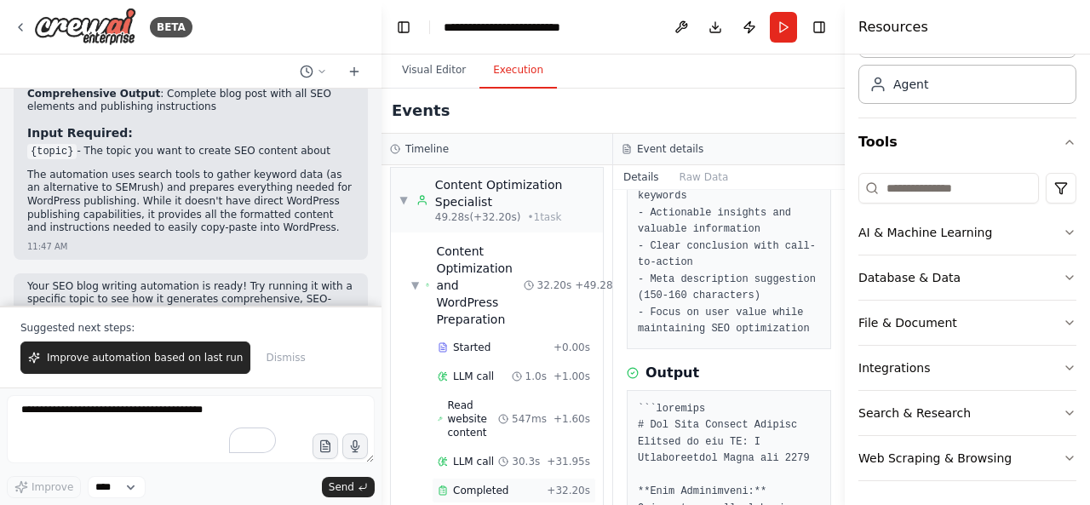
click at [485, 484] on span "Completed" at bounding box center [480, 491] width 55 height 14
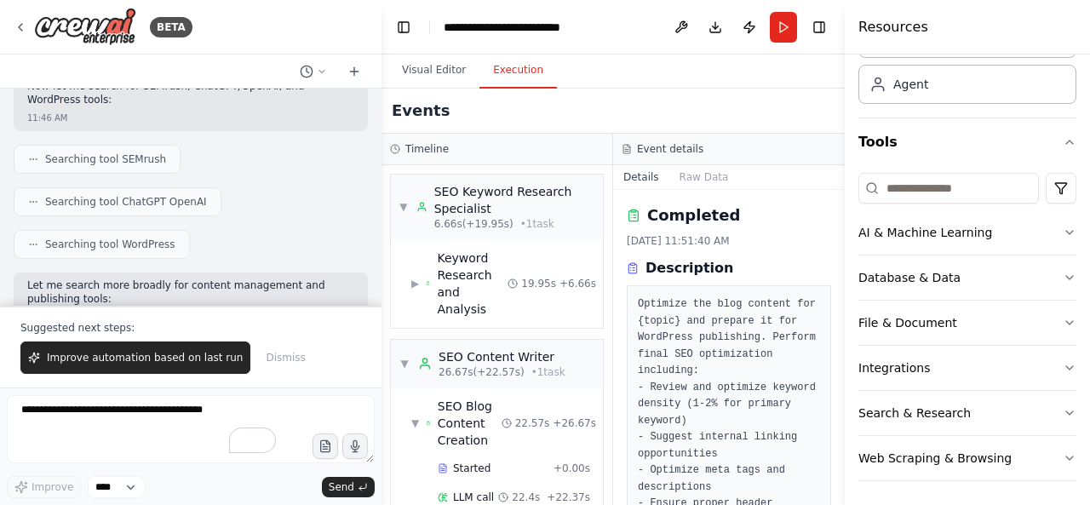
scroll to position [0, 0]
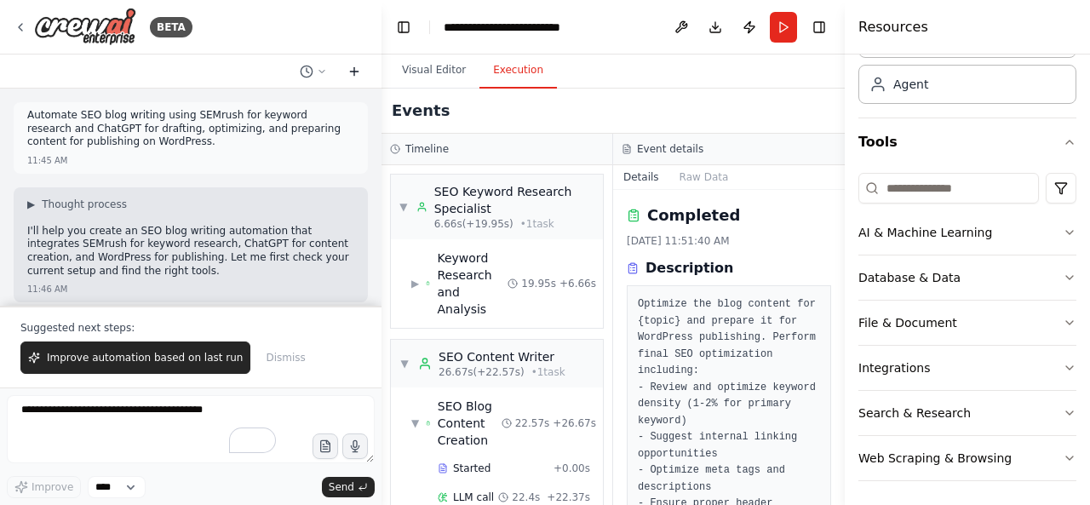
click at [350, 72] on icon at bounding box center [354, 72] width 8 height 0
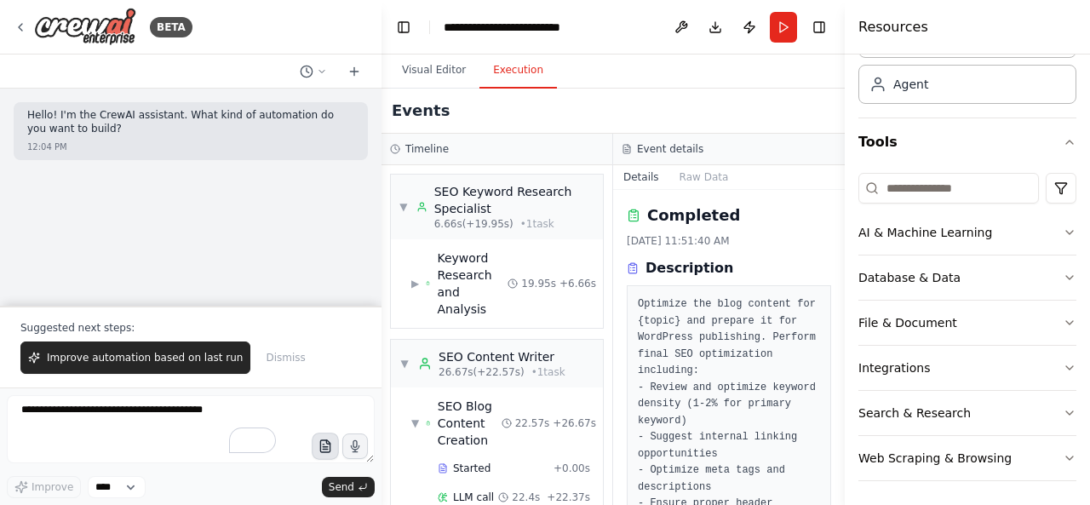
click at [325, 449] on icon "button" at bounding box center [325, 446] width 14 height 14
click at [24, 26] on icon at bounding box center [21, 27] width 14 height 14
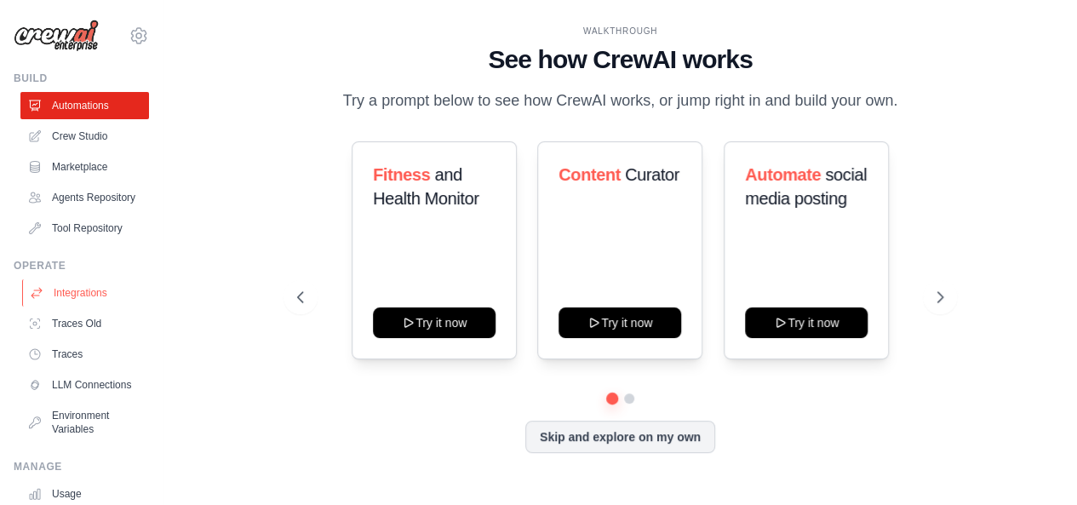
click at [103, 306] on link "Integrations" at bounding box center [86, 292] width 129 height 27
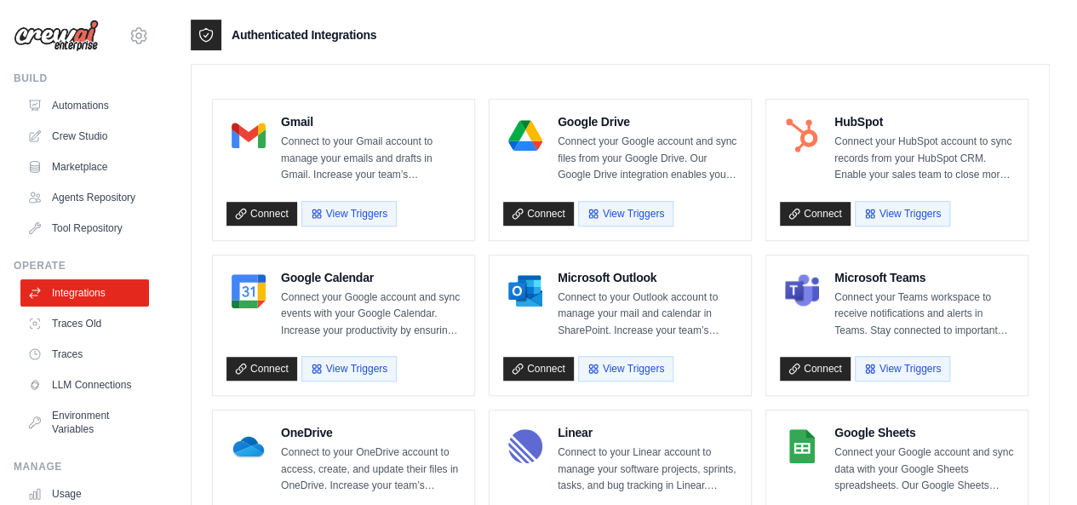
scroll to position [511, 0]
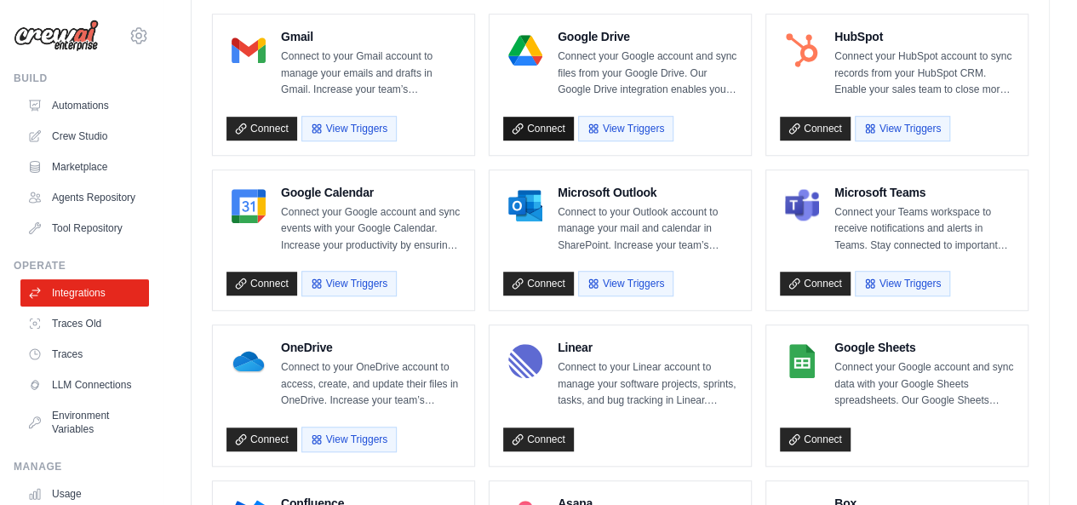
click at [553, 127] on link "Connect" at bounding box center [538, 129] width 71 height 24
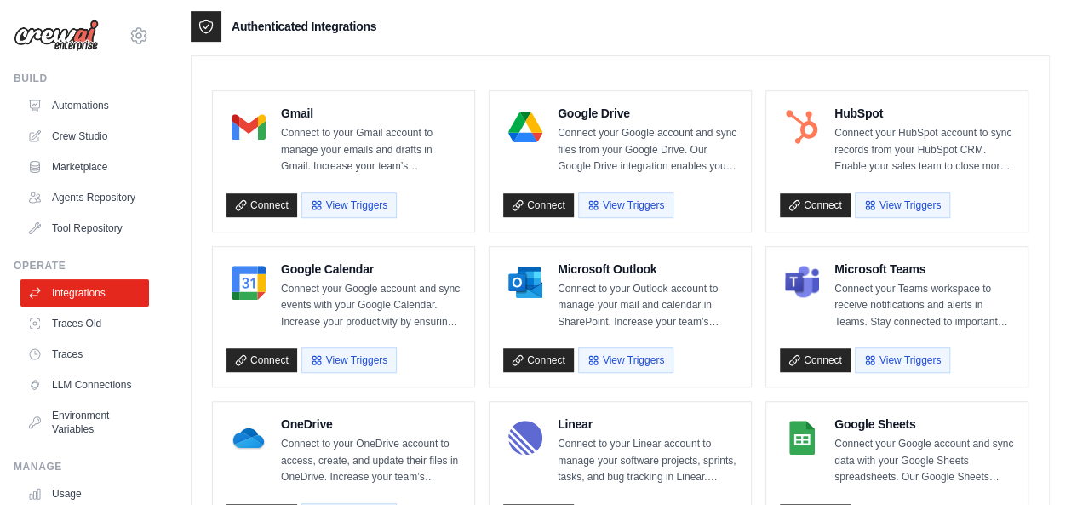
scroll to position [341, 0]
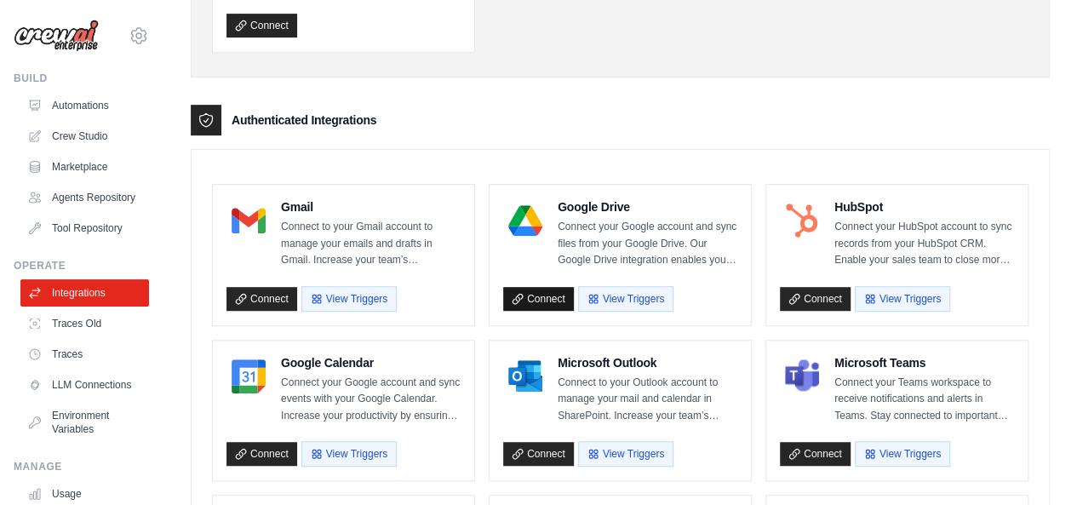
click at [557, 300] on link "Connect" at bounding box center [538, 299] width 71 height 24
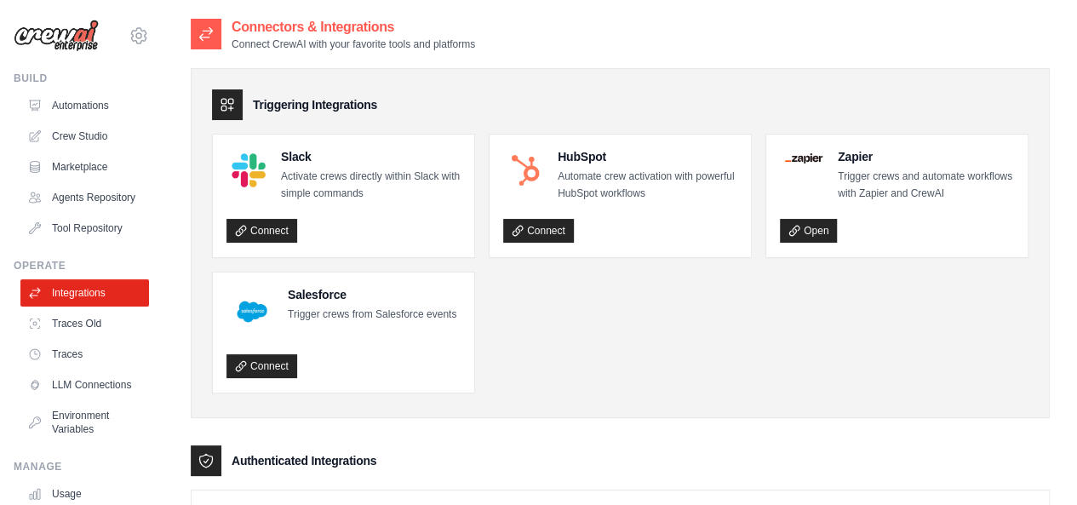
scroll to position [0, 0]
click at [814, 226] on link "Open" at bounding box center [808, 231] width 57 height 24
